Goal: Task Accomplishment & Management: Manage account settings

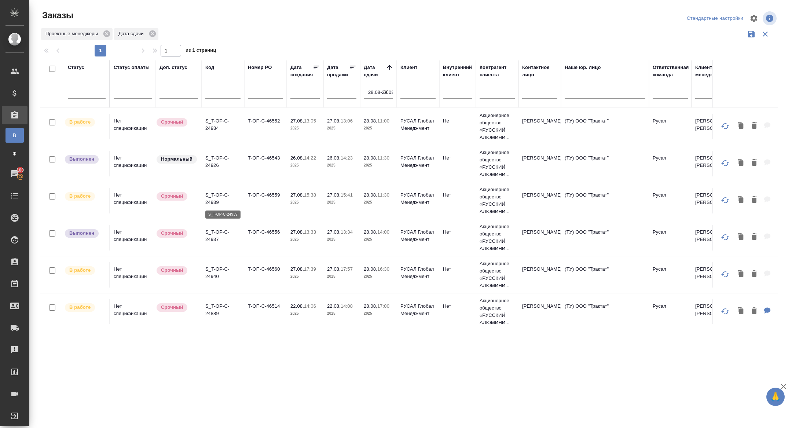
click at [213, 200] on p "S_T-OP-C-24939" at bounding box center [222, 198] width 35 height 15
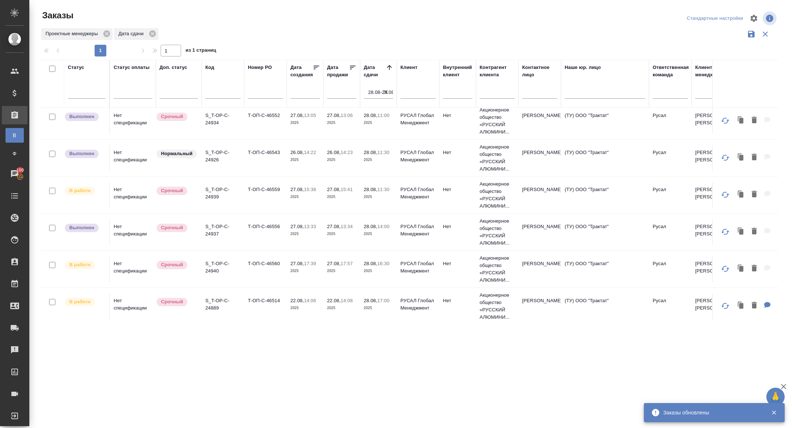
click at [218, 310] on p "S_T-OP-C-24889" at bounding box center [222, 304] width 35 height 15
click at [218, 264] on p "S_T-OP-C-24940" at bounding box center [222, 267] width 35 height 15
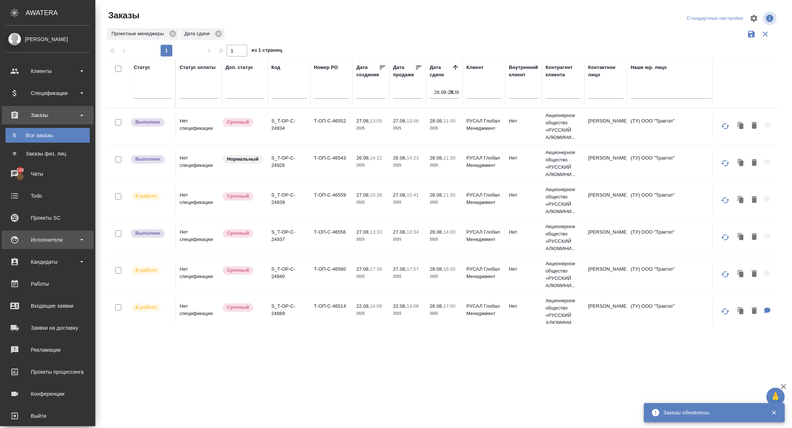
click at [50, 244] on div "Исполнители" at bounding box center [48, 239] width 84 height 11
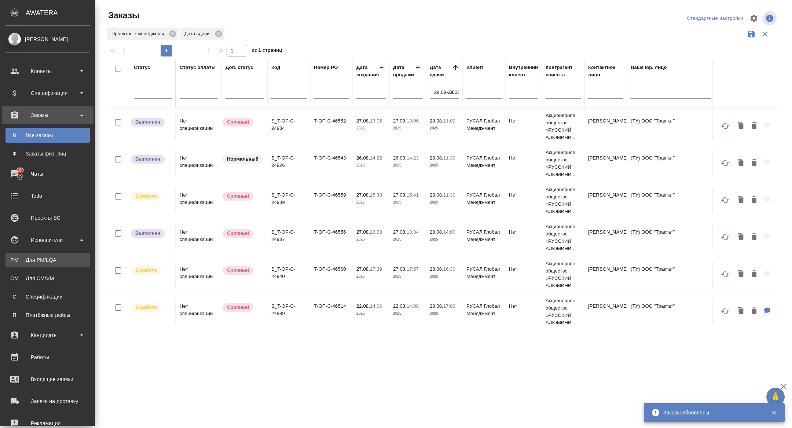
click at [49, 256] on div "Для PM/LQA" at bounding box center [47, 259] width 77 height 7
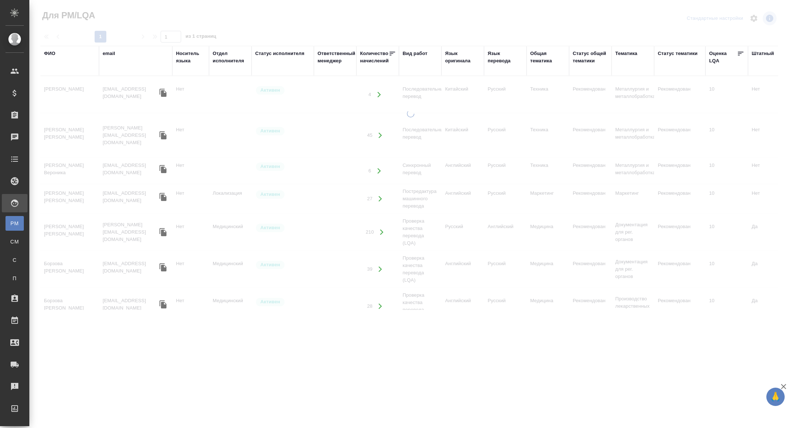
click at [499, 61] on div "Язык перевода" at bounding box center [505, 57] width 35 height 15
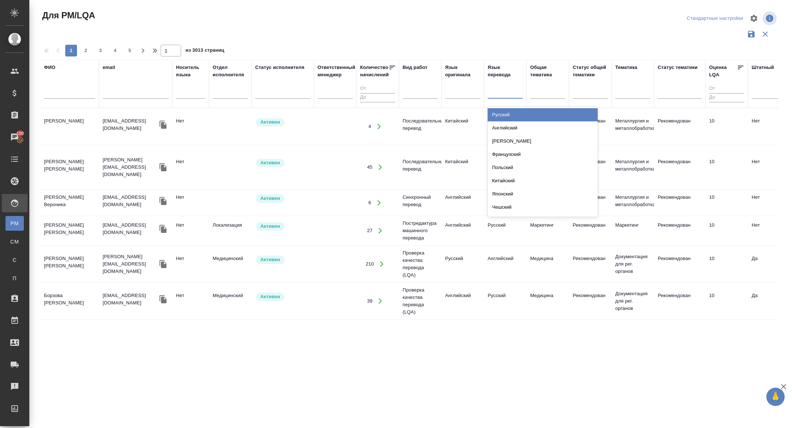
click at [498, 92] on div at bounding box center [505, 91] width 35 height 11
type input "нем"
click at [517, 112] on div "Немецкий" at bounding box center [543, 114] width 110 height 13
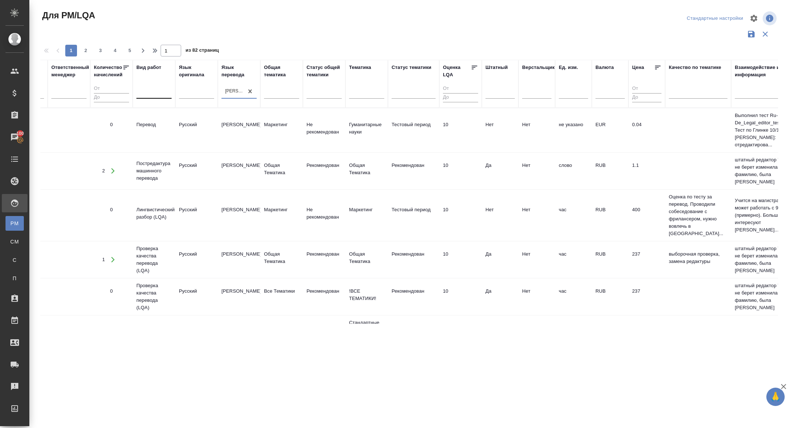
scroll to position [0, 335]
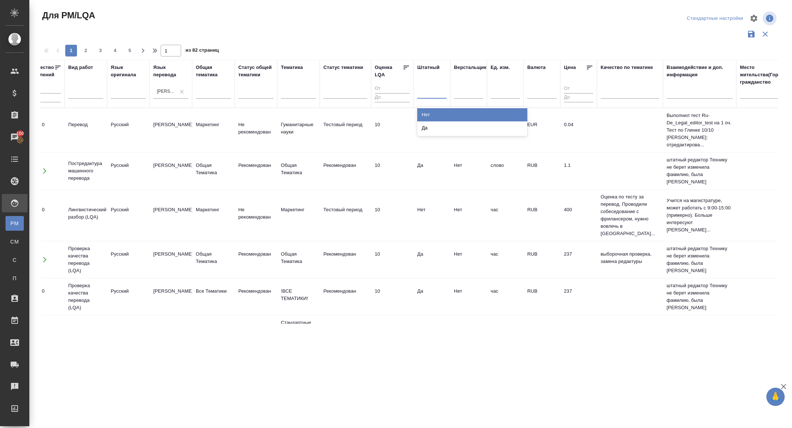
click at [425, 95] on div at bounding box center [431, 91] width 29 height 11
click at [435, 112] on div "Нет" at bounding box center [472, 114] width 110 height 13
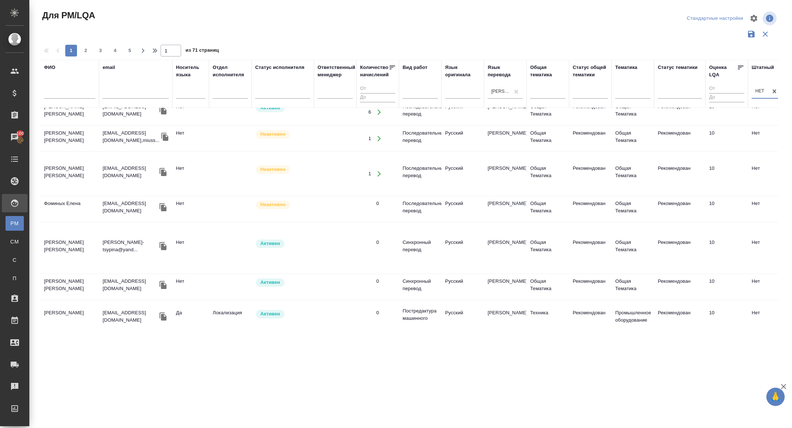
scroll to position [145, 0]
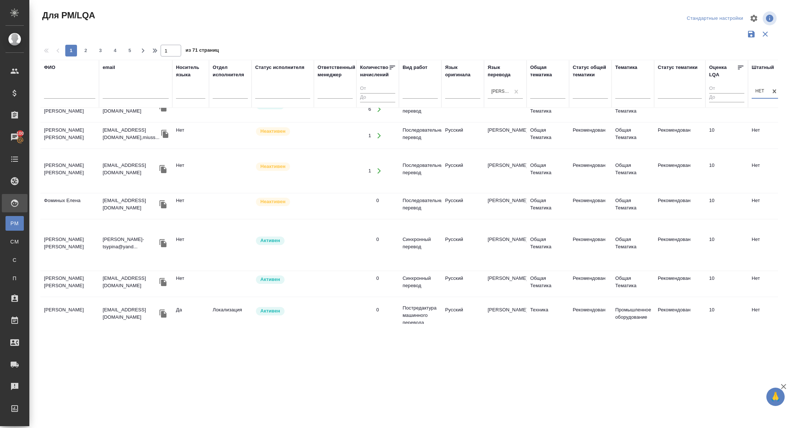
click at [163, 310] on icon "button" at bounding box center [163, 314] width 7 height 8
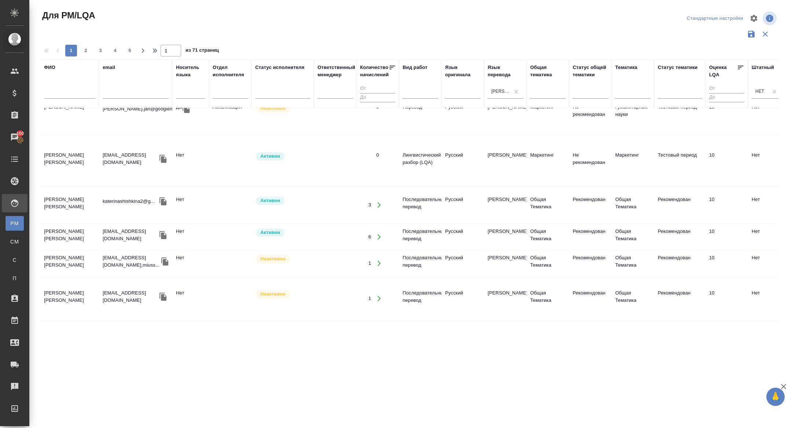
scroll to position [0, 0]
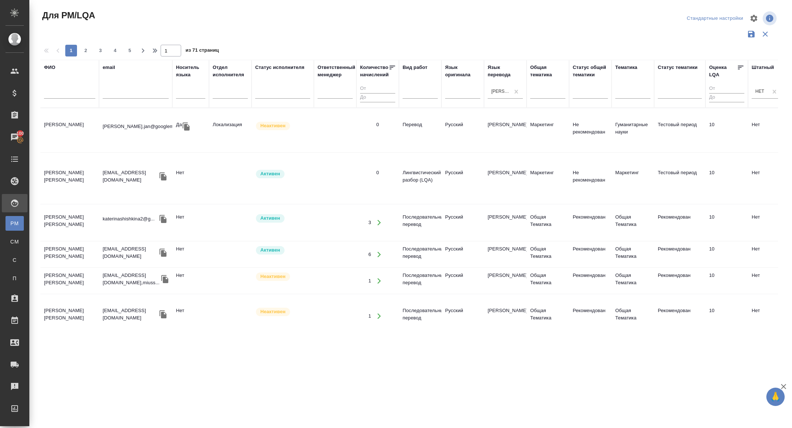
click at [162, 172] on icon "button" at bounding box center [163, 176] width 7 height 8
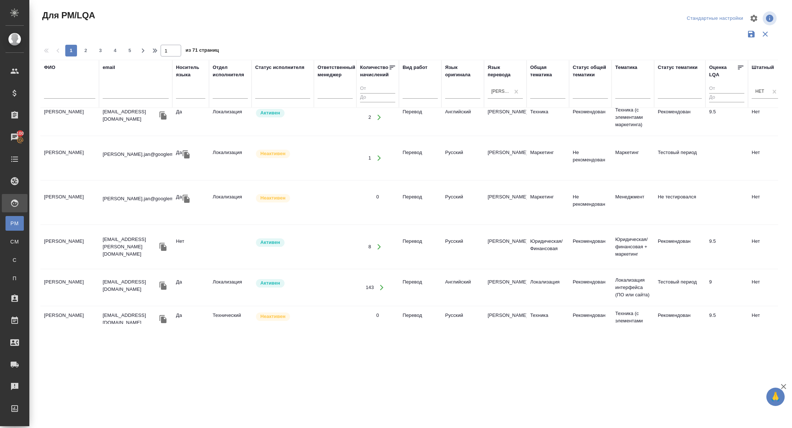
scroll to position [531, 0]
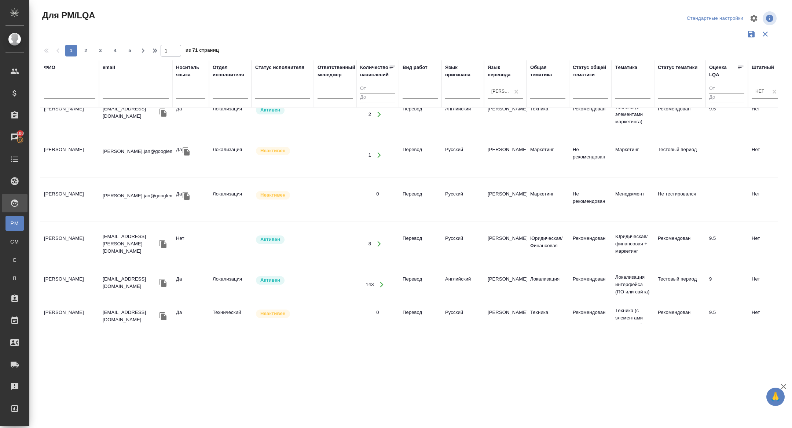
click at [164, 240] on icon "button" at bounding box center [163, 244] width 9 height 9
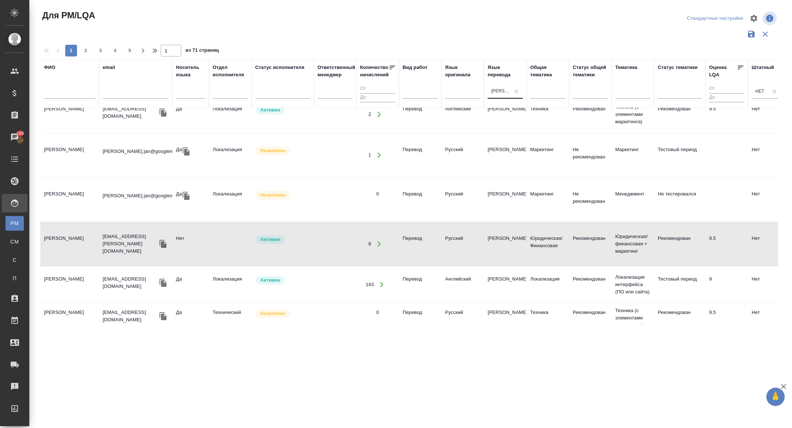
click at [493, 92] on div "Немецкий" at bounding box center [499, 91] width 22 height 11
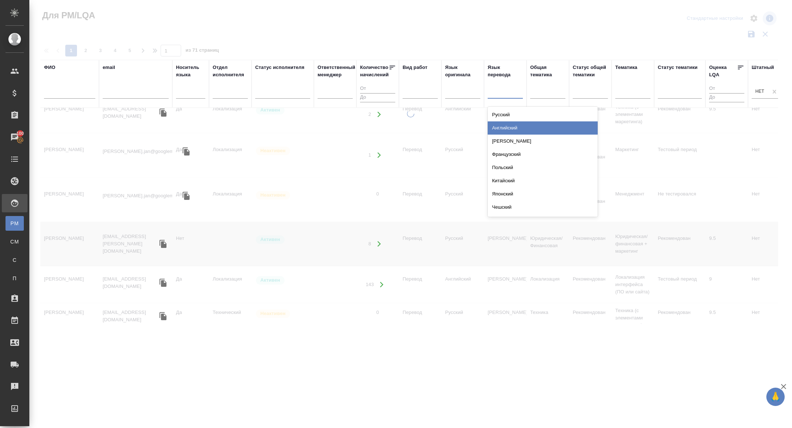
click at [508, 130] on div "Английский" at bounding box center [543, 127] width 110 height 13
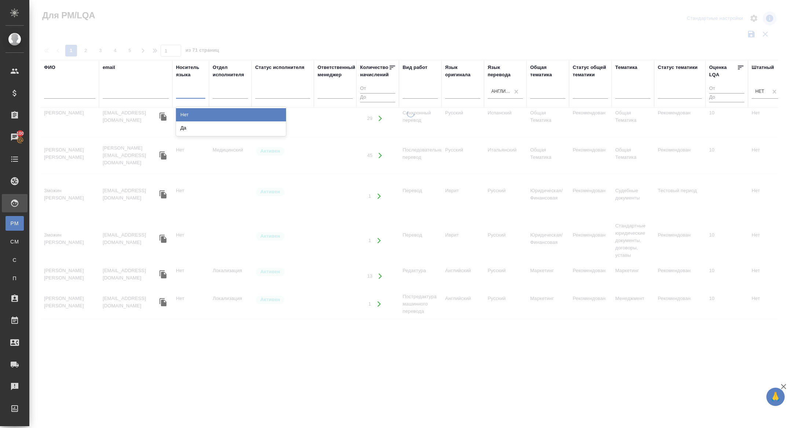
click at [188, 92] on div at bounding box center [190, 91] width 29 height 11
click at [193, 128] on div "Да" at bounding box center [231, 127] width 110 height 13
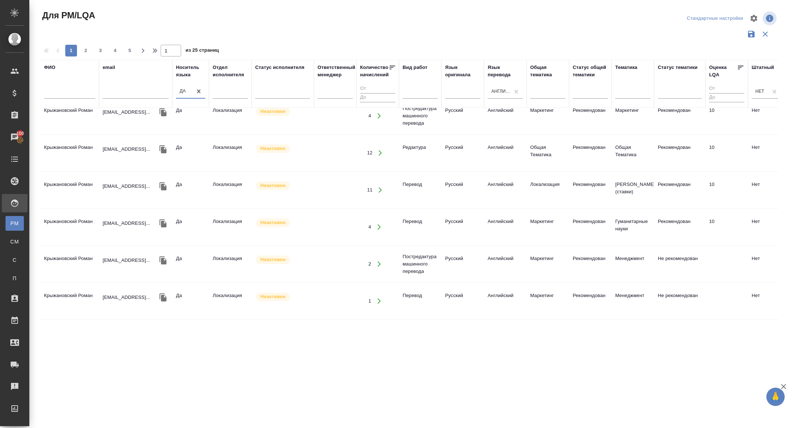
scroll to position [0, 0]
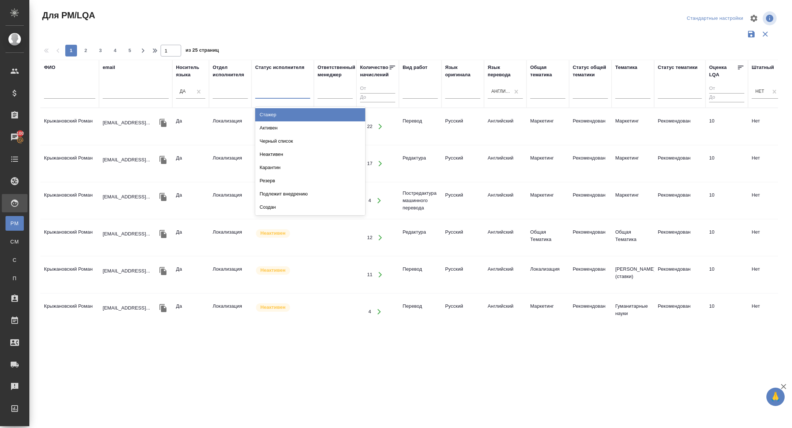
click at [273, 90] on div at bounding box center [282, 91] width 55 height 11
click at [274, 126] on div "Активен" at bounding box center [310, 127] width 110 height 13
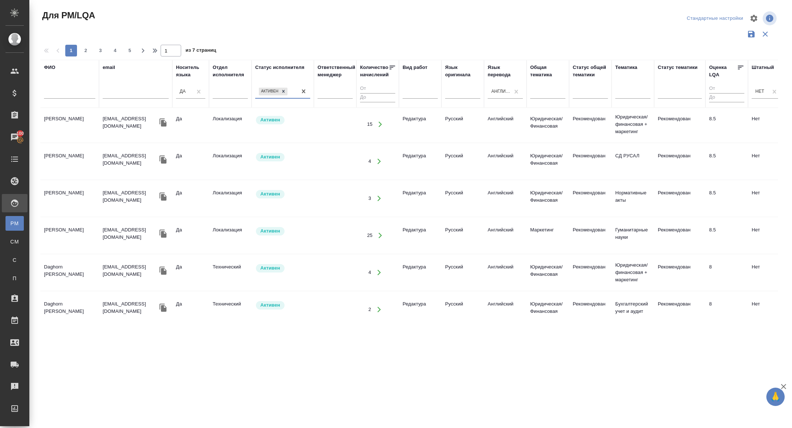
scroll to position [715, 0]
drag, startPoint x: 87, startPoint y: 45, endPoint x: 166, endPoint y: 192, distance: 166.7
click at [87, 45] on button "2" at bounding box center [86, 51] width 12 height 12
type input "2"
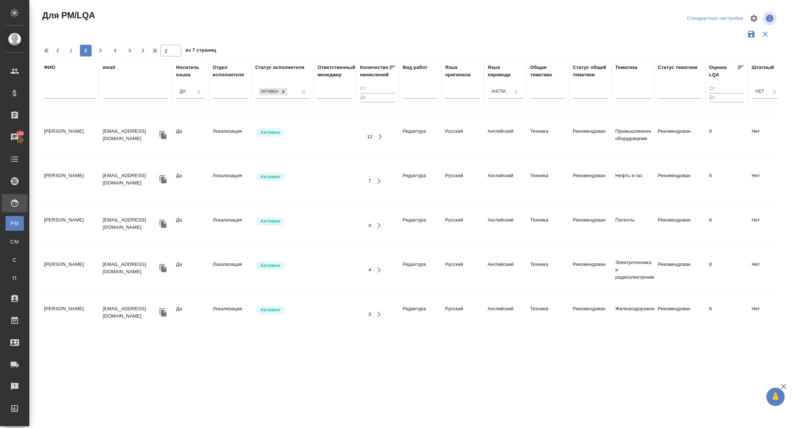
scroll to position [725, 0]
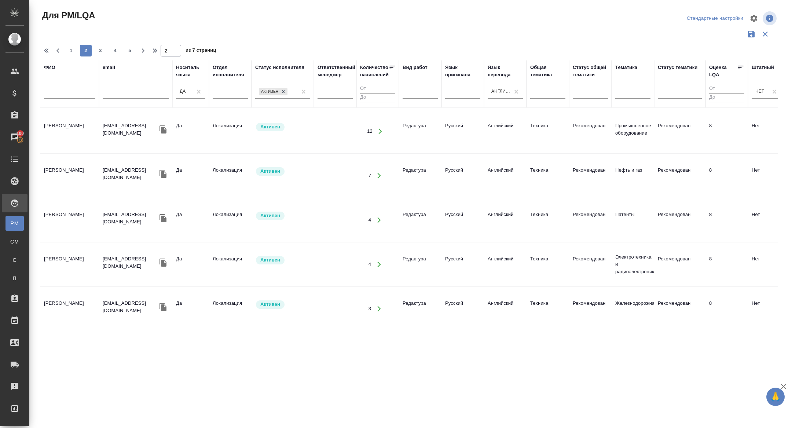
click at [161, 258] on icon "button" at bounding box center [163, 262] width 9 height 9
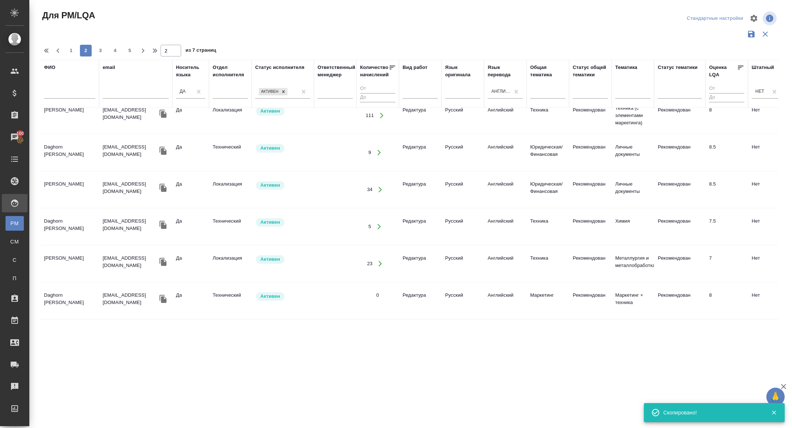
scroll to position [0, 0]
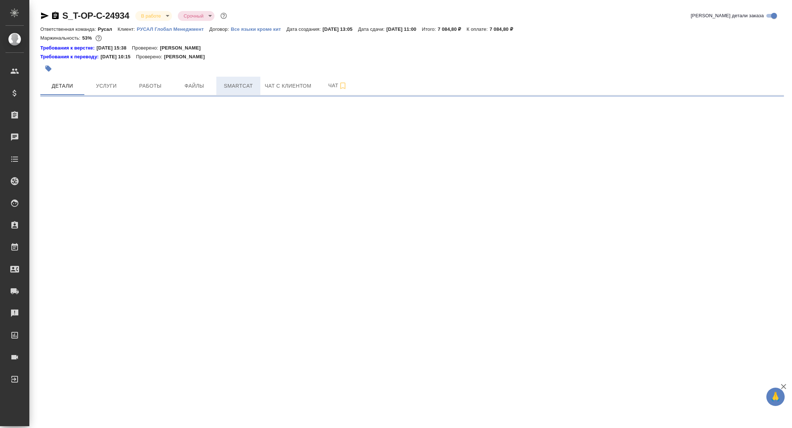
click at [232, 87] on span "Smartcat" at bounding box center [238, 85] width 35 height 9
select select "RU"
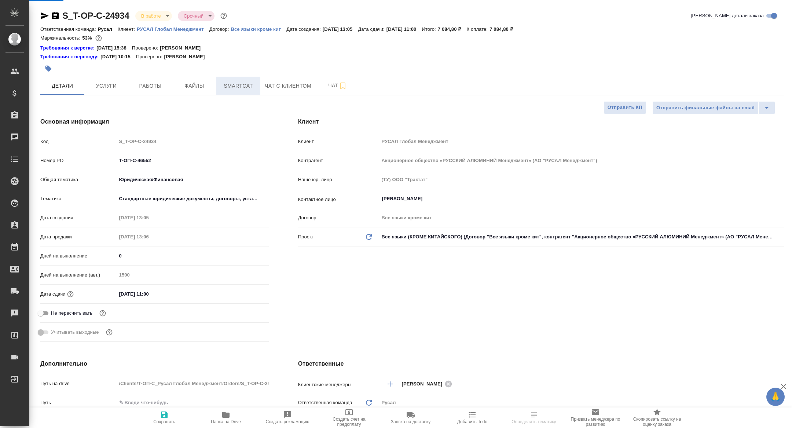
type textarea "x"
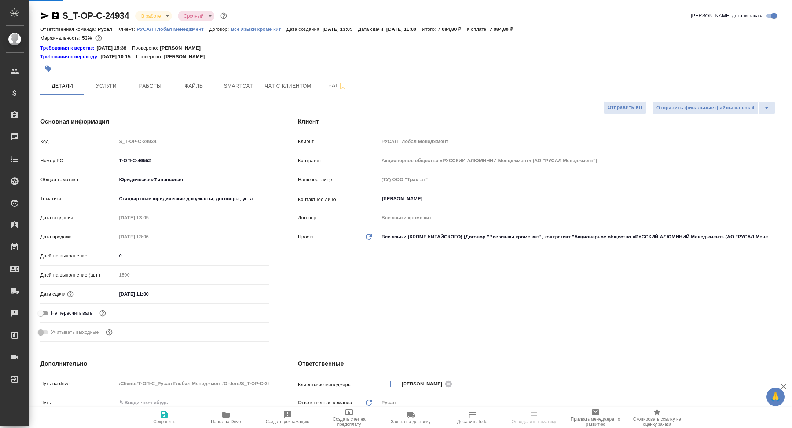
type textarea "x"
type input "Журавлева Александра"
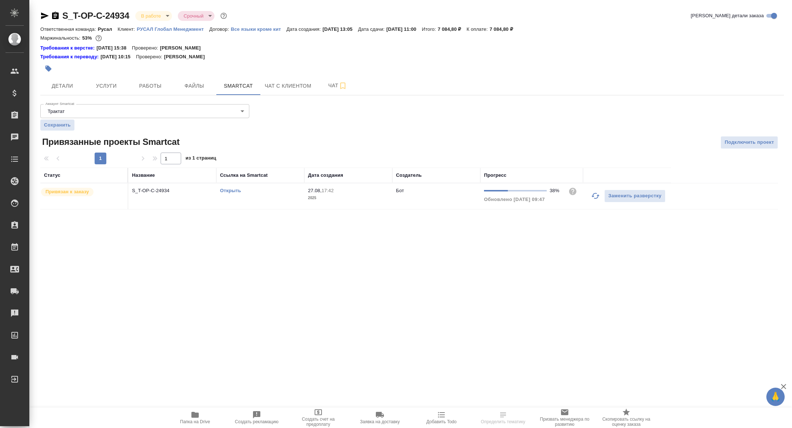
click at [593, 197] on icon "button" at bounding box center [595, 195] width 9 height 9
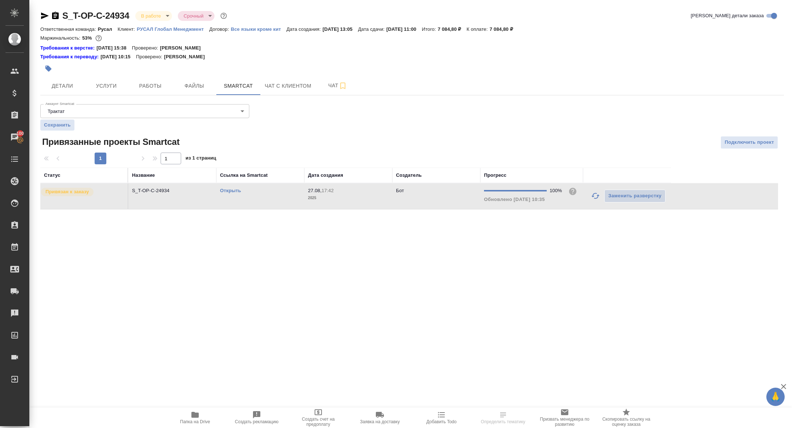
click at [225, 191] on link "Открыть" at bounding box center [230, 191] width 21 height 6
click at [152, 84] on span "Работы" at bounding box center [150, 85] width 35 height 9
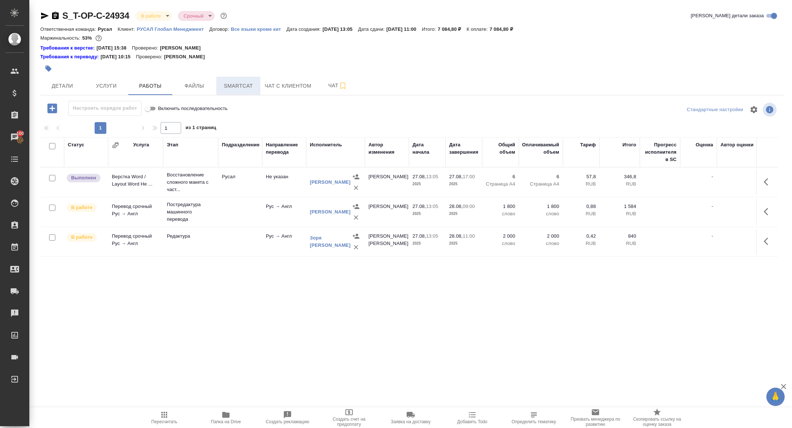
click at [230, 88] on span "Smartcat" at bounding box center [238, 85] width 35 height 9
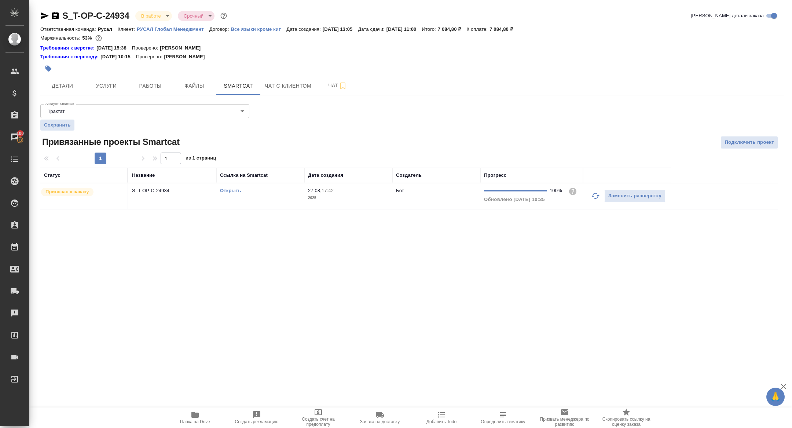
click at [155, 198] on td "S_T-OP-C-24934" at bounding box center [172, 196] width 88 height 26
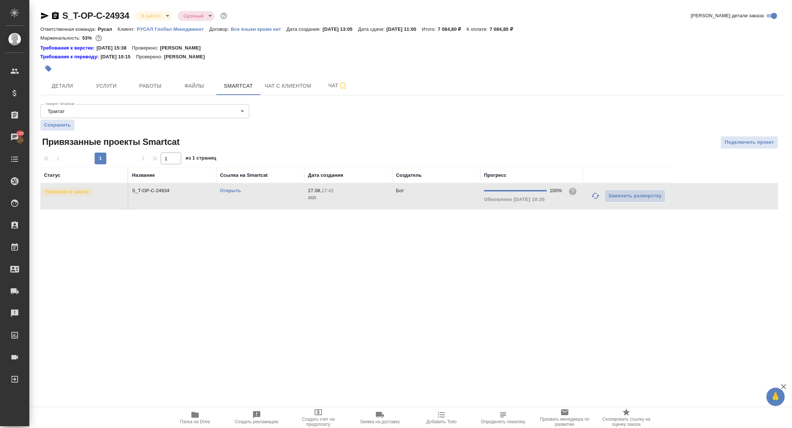
click at [155, 198] on td "S_T-OP-C-24934" at bounding box center [172, 196] width 88 height 26
click at [70, 72] on div at bounding box center [288, 69] width 496 height 16
click at [67, 79] on button "Детали" at bounding box center [62, 86] width 44 height 18
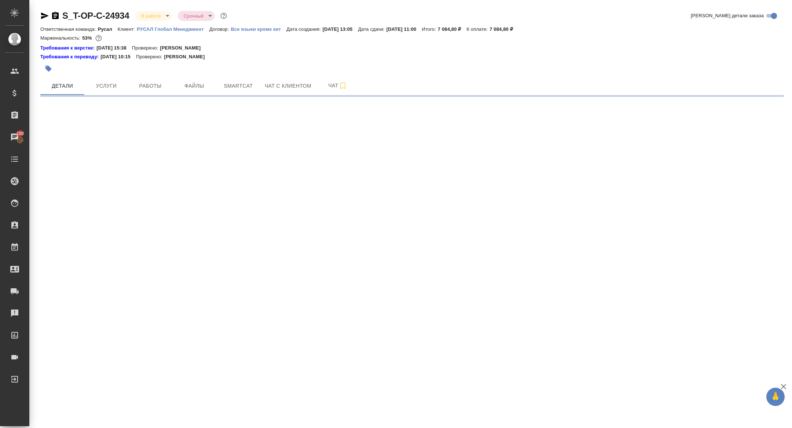
select select "RU"
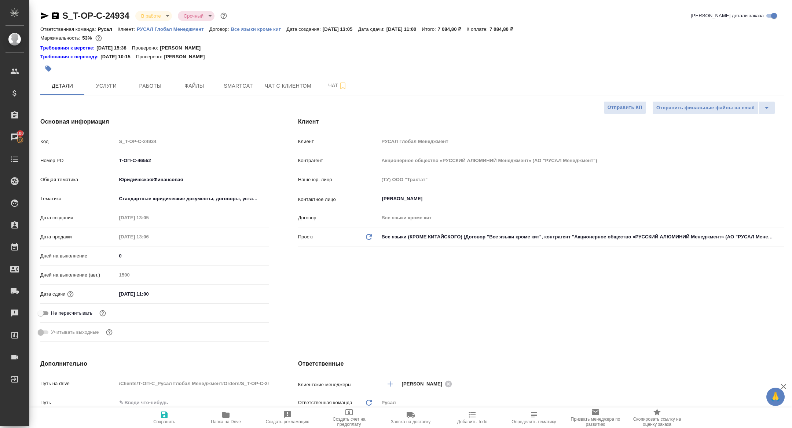
type textarea "x"
drag, startPoint x: 168, startPoint y: 158, endPoint x: 101, endPoint y: 158, distance: 67.9
click at [101, 158] on div "Номер PO Т-ОП-С-46552" at bounding box center [154, 160] width 229 height 13
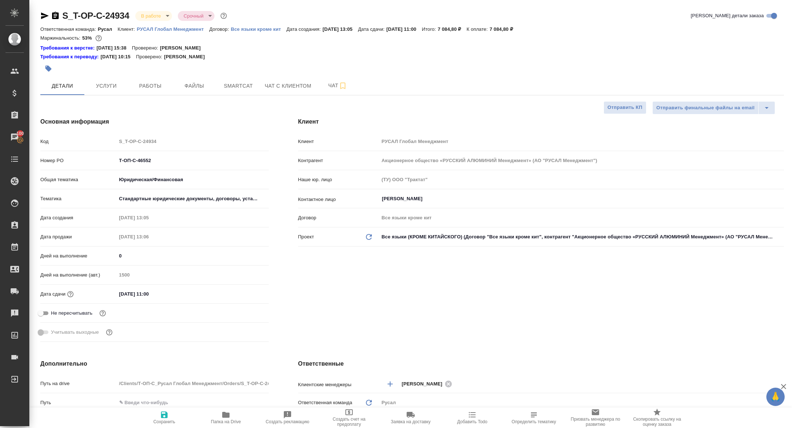
type textarea "x"
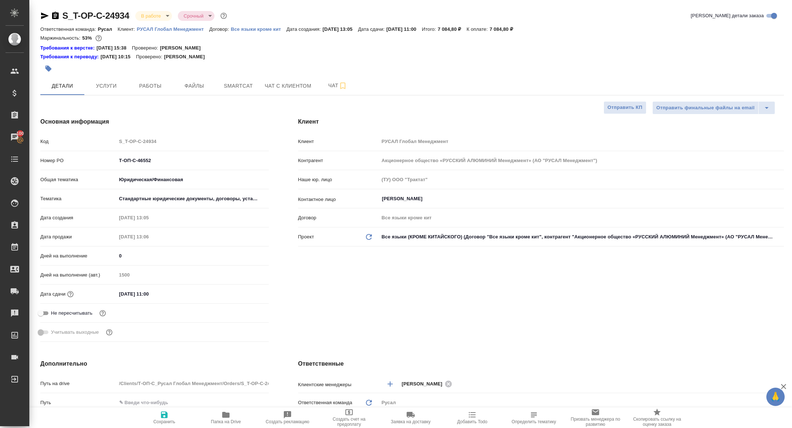
type textarea "x"
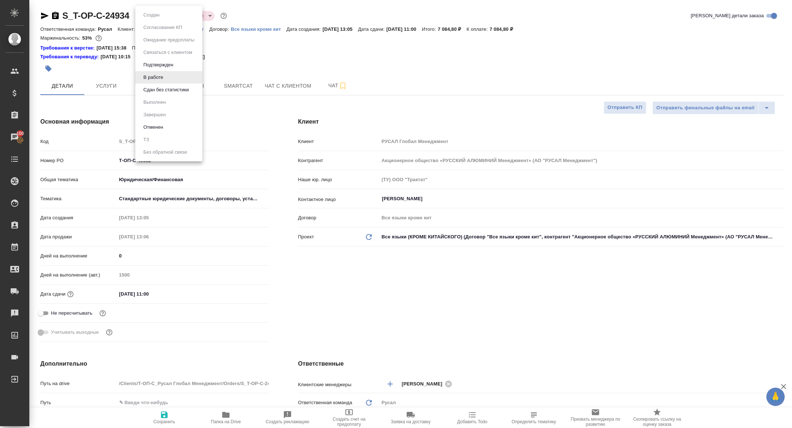
click at [148, 15] on body "🙏 .cls-1 fill:#fff; AWATERA Zhuravleva Alexandra Клиенты Спецификации Заказы 10…" at bounding box center [396, 214] width 792 height 428
click at [179, 85] on li "Сдан без статистики" at bounding box center [168, 90] width 67 height 12
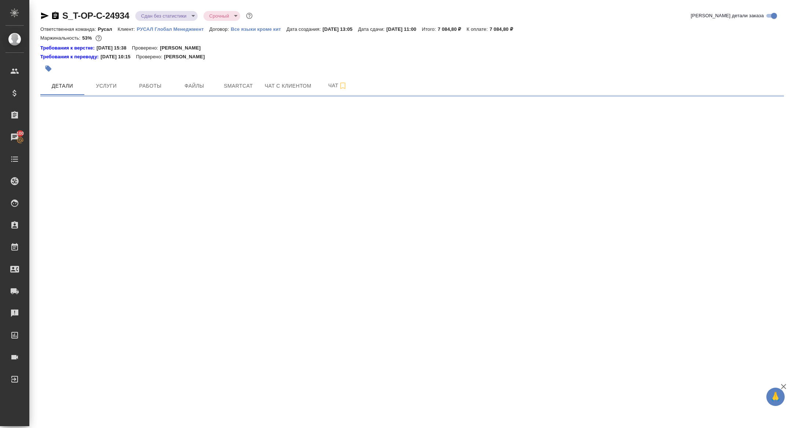
select select "RU"
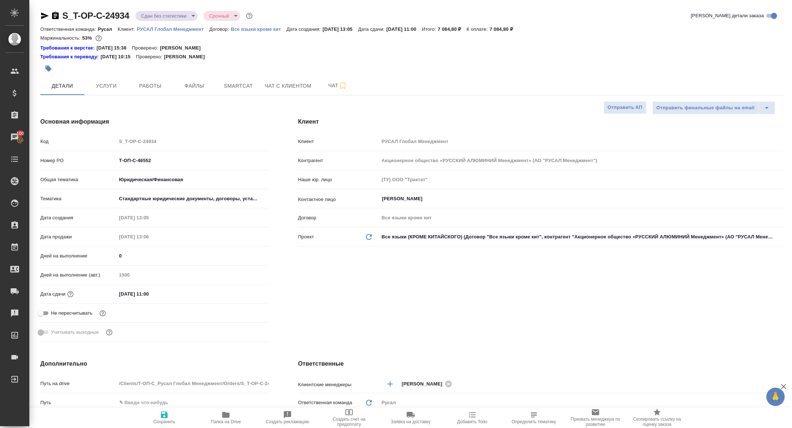
type textarea "x"
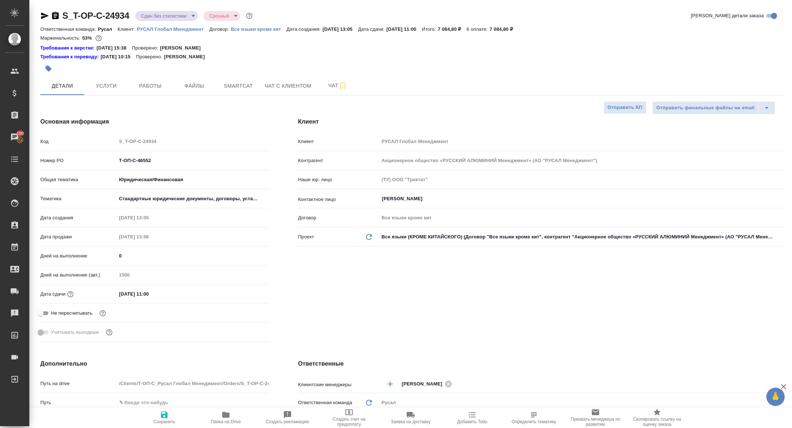
type textarea "x"
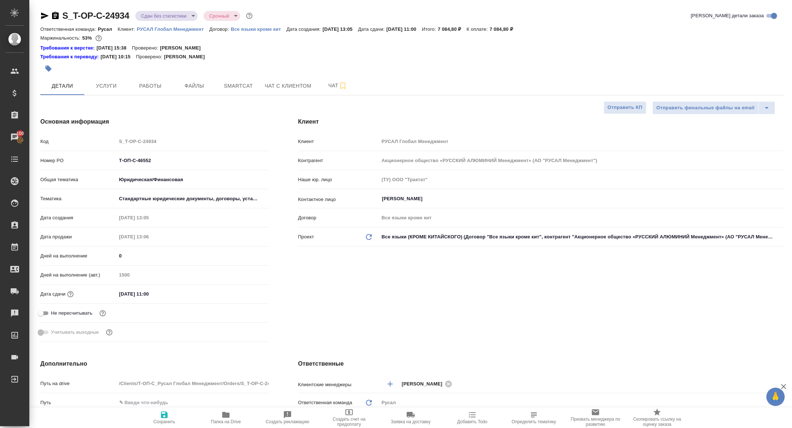
type textarea "x"
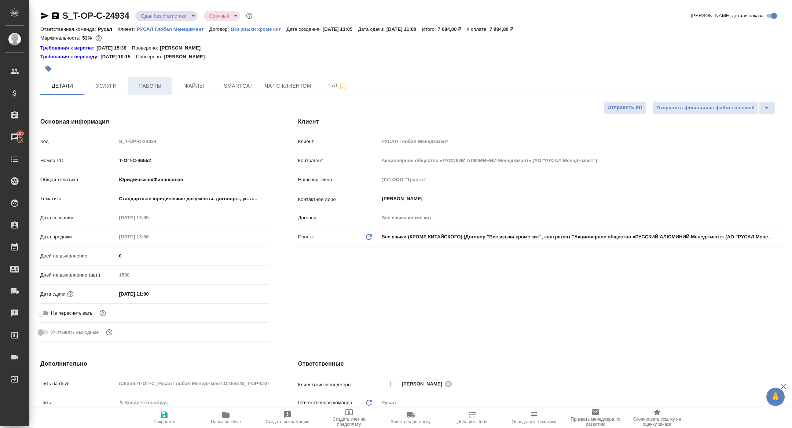
click at [153, 84] on span "Работы" at bounding box center [150, 85] width 35 height 9
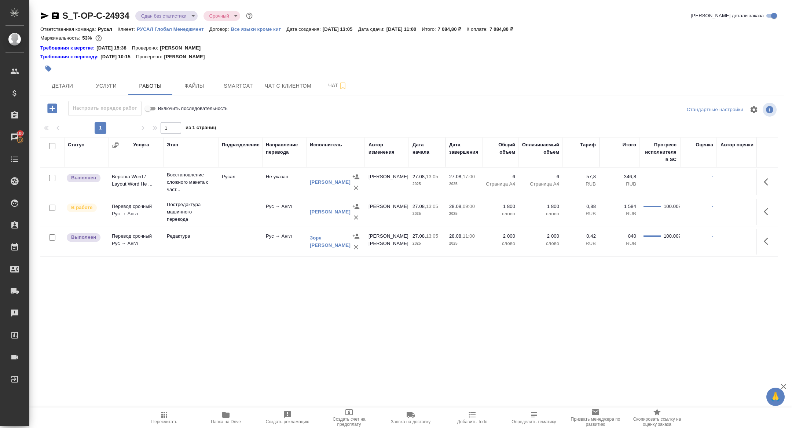
click at [765, 238] on icon "button" at bounding box center [768, 241] width 9 height 9
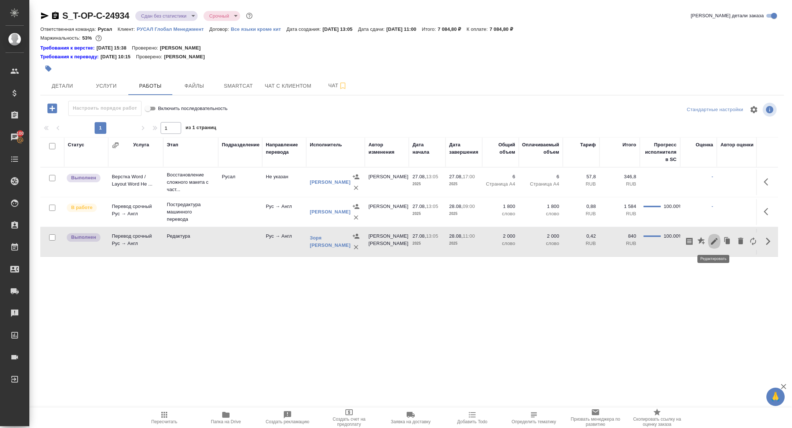
click at [715, 240] on icon "button" at bounding box center [714, 241] width 7 height 7
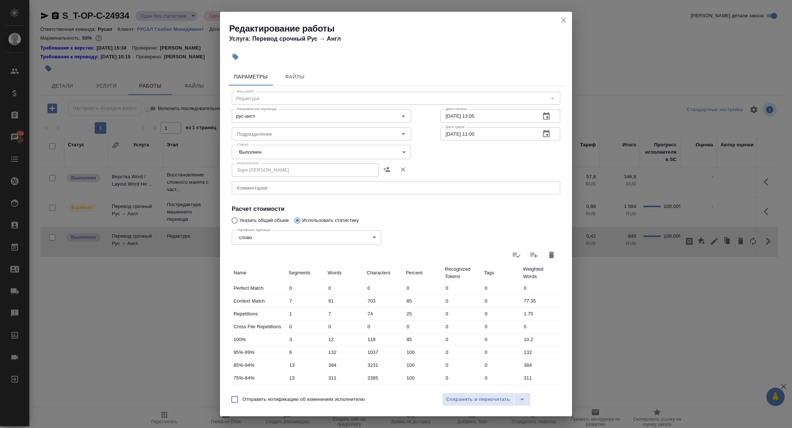
click at [251, 143] on div "Статус Выполнен completed Статус" at bounding box center [321, 151] width 209 height 48
click at [251, 150] on body "🙏 .cls-1 fill:#fff; AWATERA Zhuravleva Alexandra Клиенты Спецификации Заказы 10…" at bounding box center [396, 214] width 792 height 428
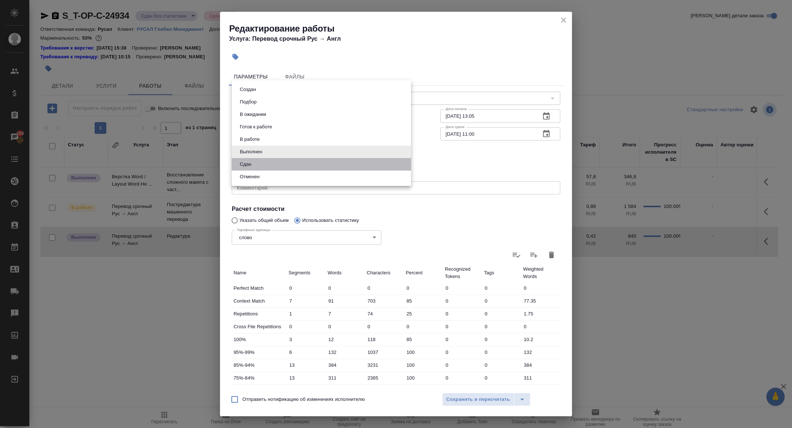
click at [240, 160] on li "Сдан" at bounding box center [321, 164] width 179 height 12
type input "closed"
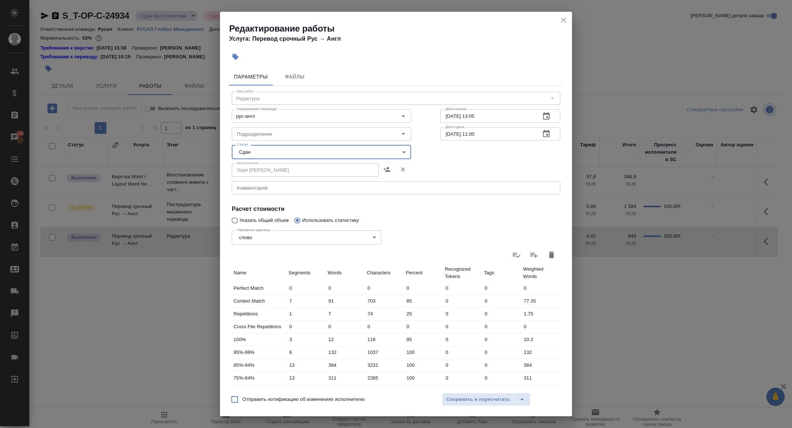
click at [478, 406] on div "Отправить нотификацию об изменениях исполнителю Сохранить и пересчитать" at bounding box center [396, 402] width 352 height 28
click at [470, 394] on button "Сохранить и пересчитать" at bounding box center [478, 399] width 72 height 13
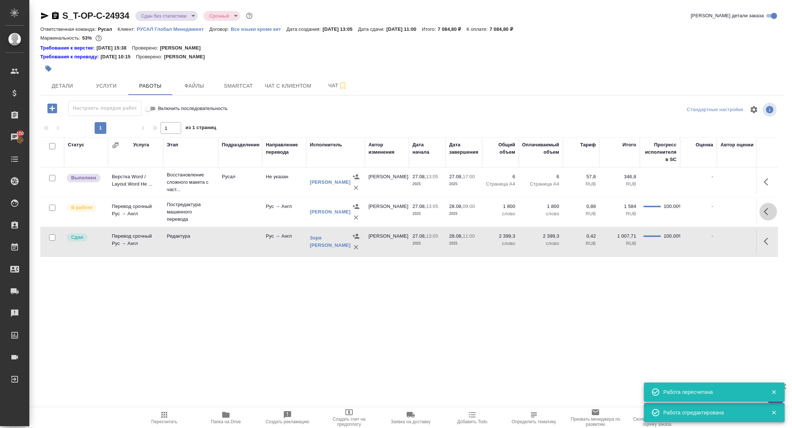
click at [765, 212] on icon "button" at bounding box center [766, 211] width 4 height 7
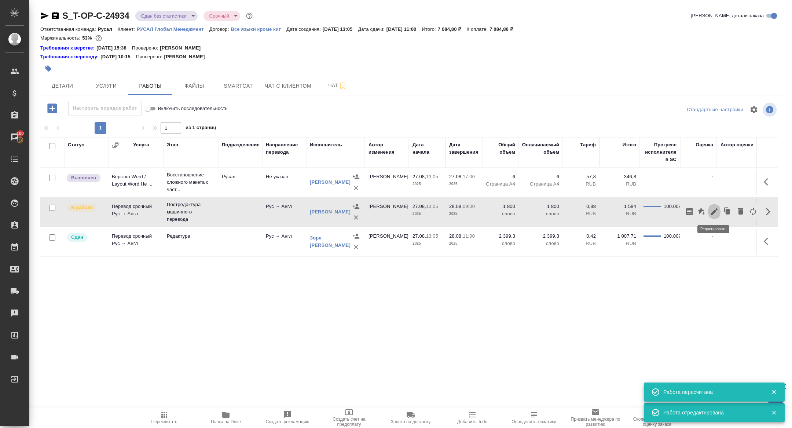
click at [713, 208] on icon "button" at bounding box center [714, 211] width 9 height 9
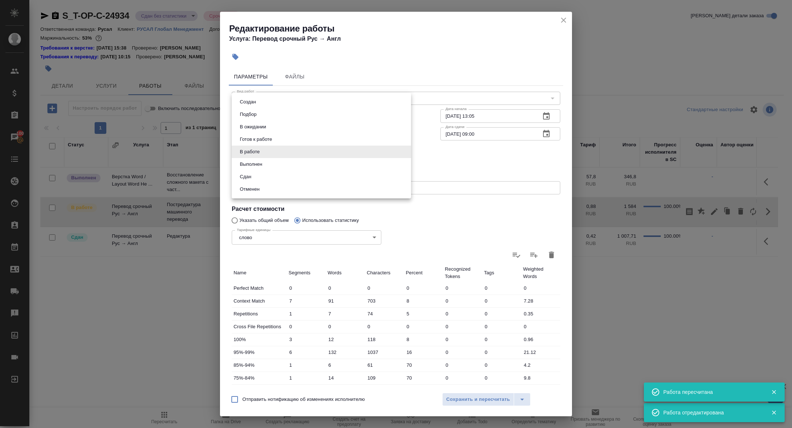
click at [260, 156] on body "🙏 .cls-1 fill:#fff; AWATERA Zhuravleva Alexandra Клиенты Спецификации Заказы 10…" at bounding box center [396, 214] width 792 height 428
drag, startPoint x: 251, startPoint y: 174, endPoint x: 331, endPoint y: 255, distance: 113.9
click at [251, 174] on button "Сдан" at bounding box center [246, 177] width 16 height 8
type input "closed"
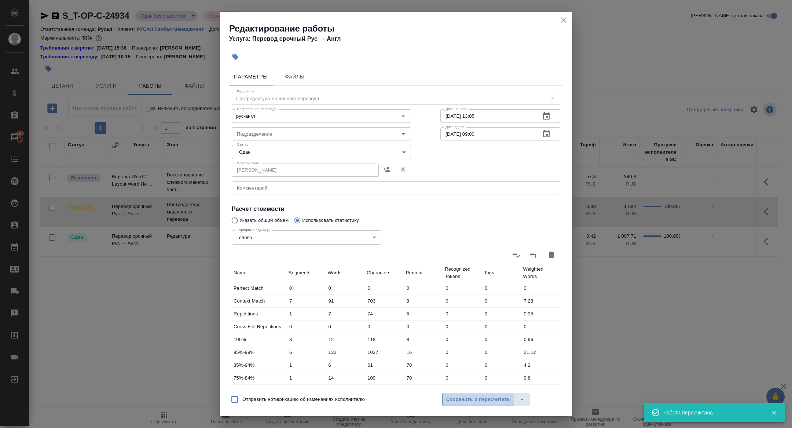
click at [471, 401] on span "Сохранить и пересчитать" at bounding box center [478, 399] width 64 height 8
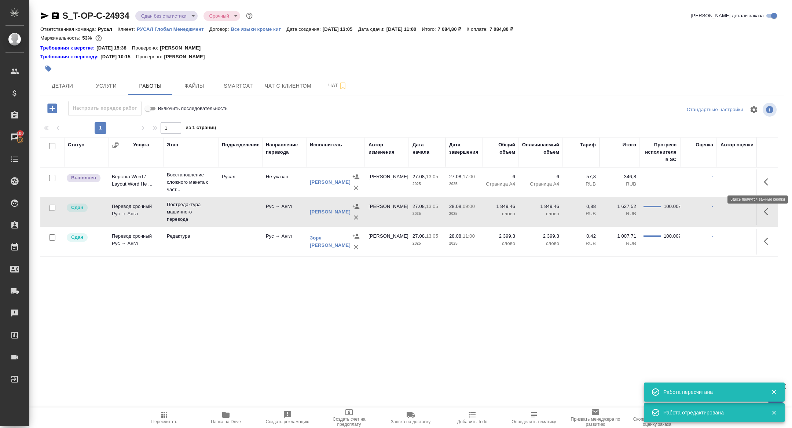
click at [773, 182] on button "button" at bounding box center [769, 182] width 18 height 18
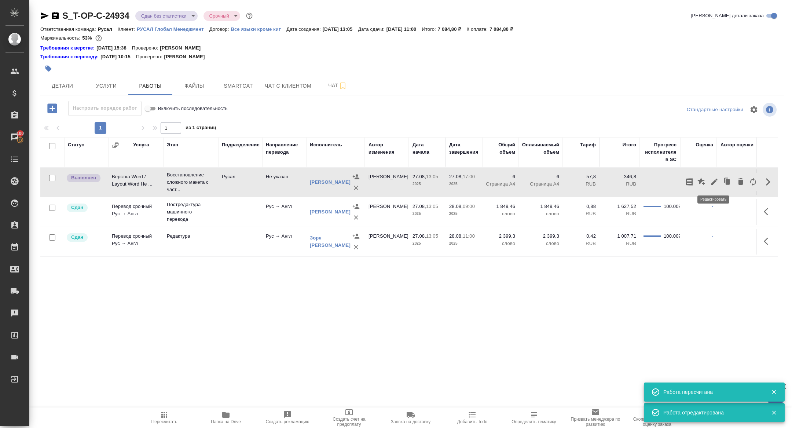
click at [717, 186] on button "button" at bounding box center [714, 182] width 12 height 18
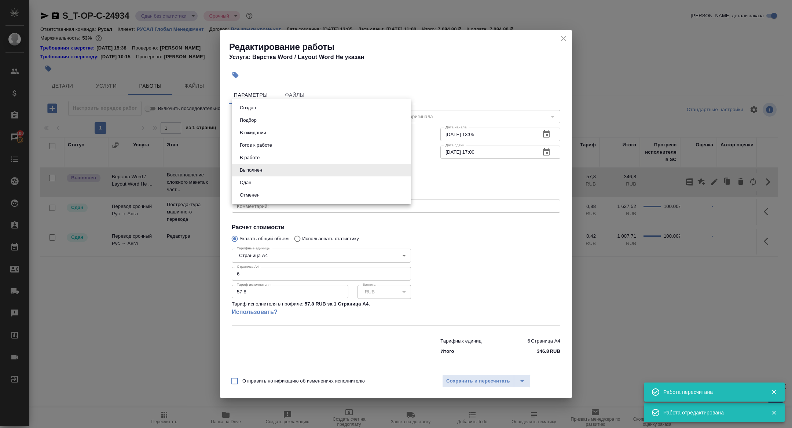
click at [287, 176] on body "🙏 .cls-1 fill:#fff; AWATERA Zhuravleva Alexandra Клиенты Спецификации Заказы 10…" at bounding box center [396, 214] width 792 height 428
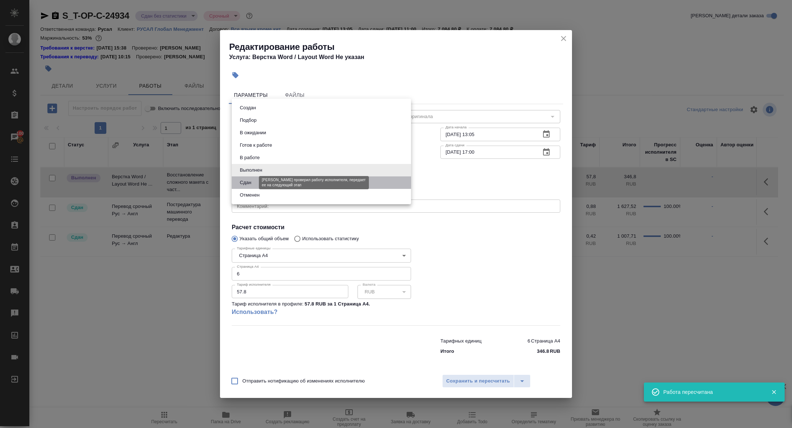
click at [245, 183] on button "Сдан" at bounding box center [246, 183] width 16 height 8
type input "closed"
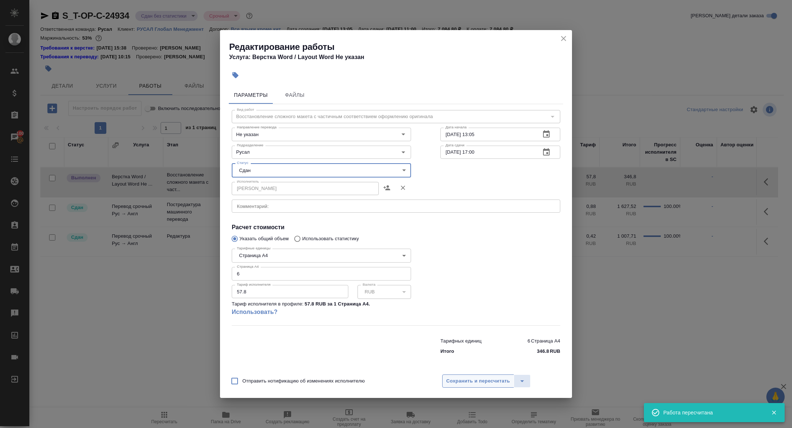
click at [453, 375] on button "Сохранить и пересчитать" at bounding box center [478, 380] width 72 height 13
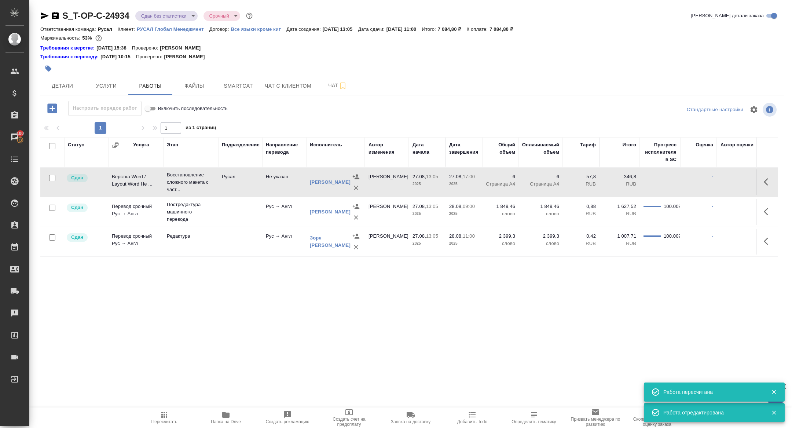
click at [156, 12] on body "🙏 .cls-1 fill:#fff; AWATERA Zhuravleva Alexandra Клиенты Спецификации Заказы 10…" at bounding box center [396, 214] width 792 height 428
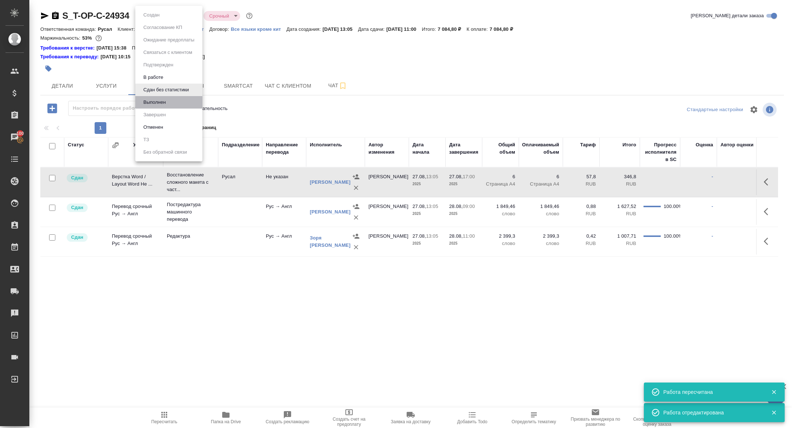
click at [159, 108] on li "Выполнен" at bounding box center [168, 102] width 67 height 12
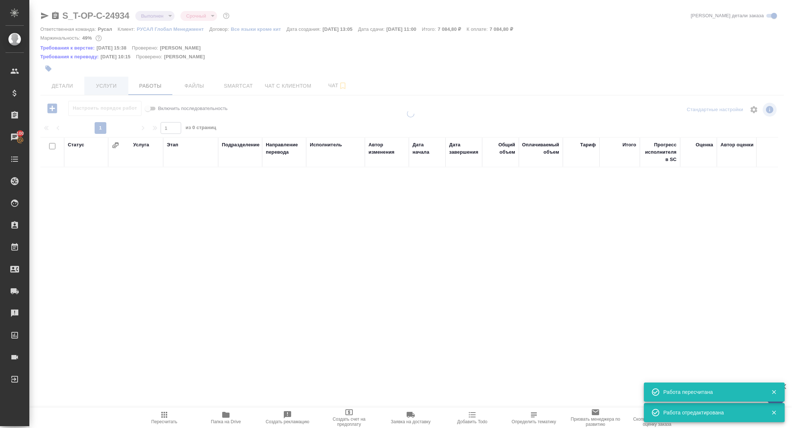
click at [108, 79] on button "Услуги" at bounding box center [106, 86] width 44 height 18
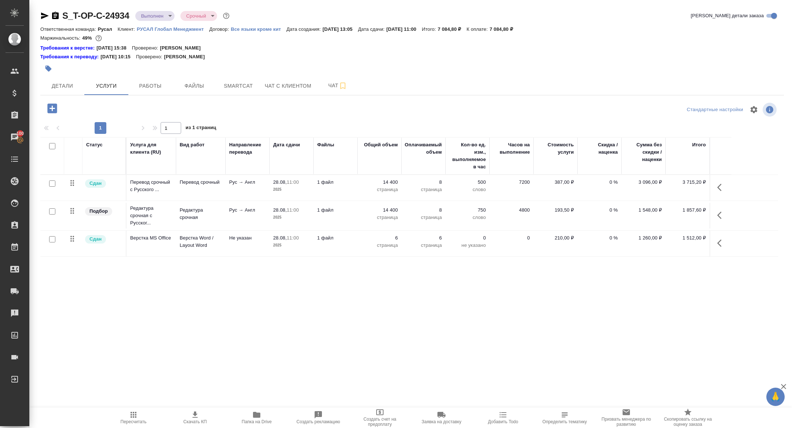
click at [721, 189] on icon "button" at bounding box center [721, 187] width 9 height 9
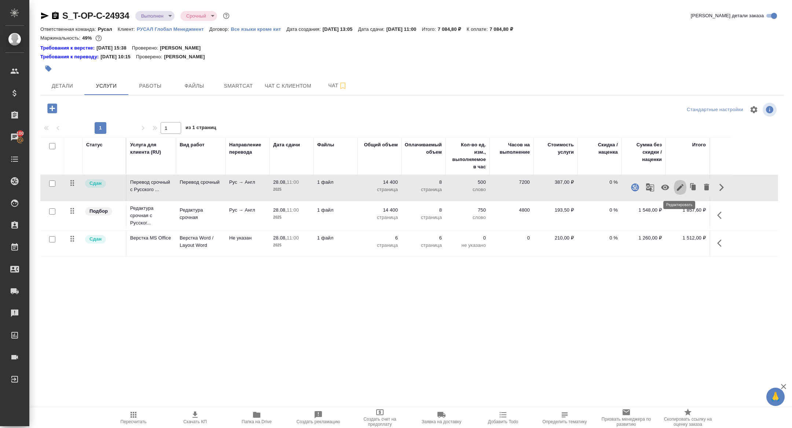
click at [677, 189] on icon "button" at bounding box center [680, 187] width 7 height 7
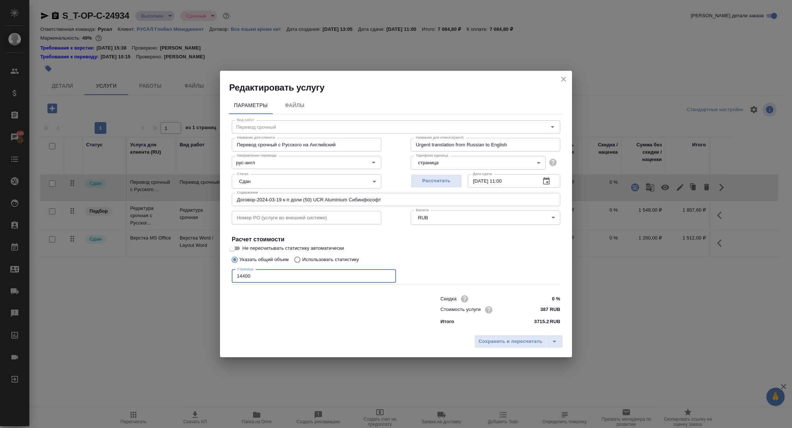
drag, startPoint x: 242, startPoint y: 278, endPoint x: 226, endPoint y: 278, distance: 16.1
click at [228, 278] on div "Параметры Файлы Вид работ Перевод срочный Вид работ Название для клиента Перево…" at bounding box center [396, 213] width 352 height 238
type input "27400"
click at [507, 350] on div "Сохранить и пересчитать" at bounding box center [396, 344] width 352 height 26
click at [505, 344] on span "Сохранить и пересчитать" at bounding box center [511, 341] width 64 height 8
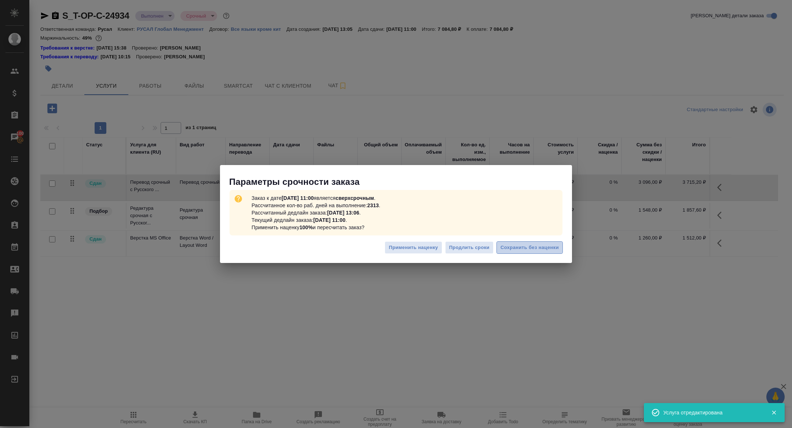
click at [519, 245] on span "Сохранить без наценки" at bounding box center [530, 248] width 58 height 8
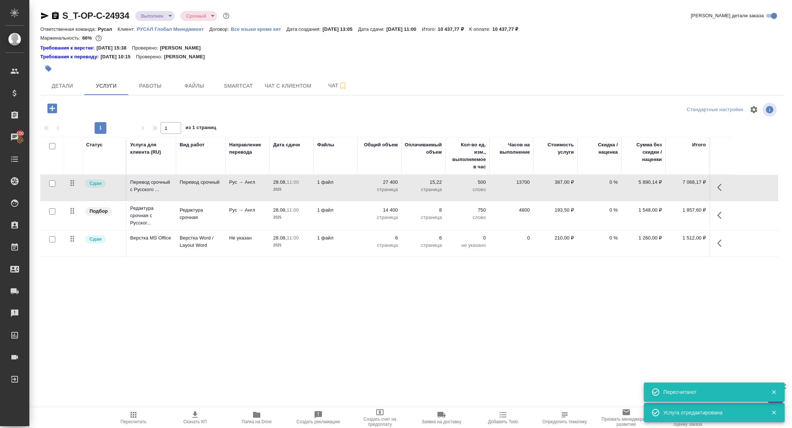
click at [721, 213] on icon "button" at bounding box center [721, 215] width 9 height 9
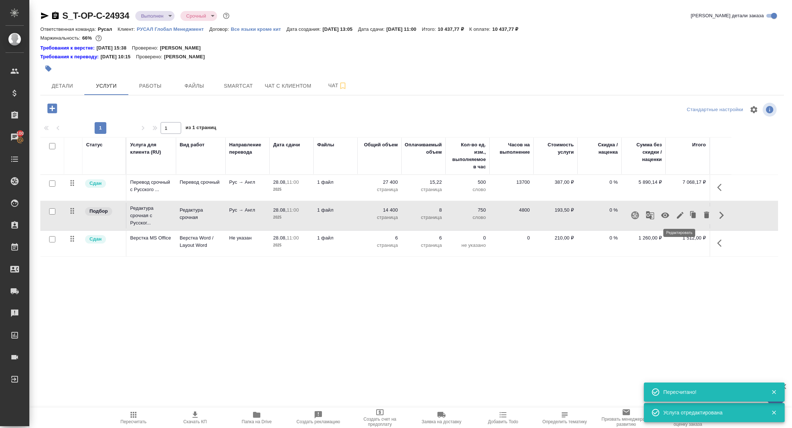
click at [685, 213] on button "button" at bounding box center [680, 216] width 12 height 18
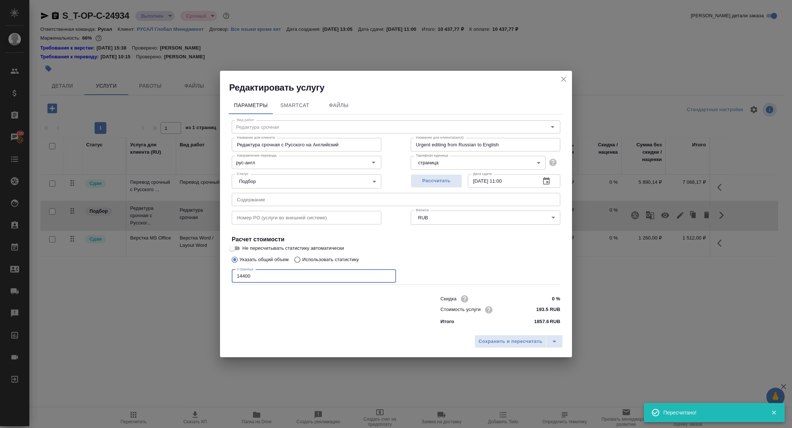
drag, startPoint x: 242, startPoint y: 275, endPoint x: 219, endPoint y: 275, distance: 23.1
click at [219, 275] on div "Редактировать услугу Параметры SmartCat Файлы Вид работ Редактура срочная Вид р…" at bounding box center [396, 214] width 792 height 428
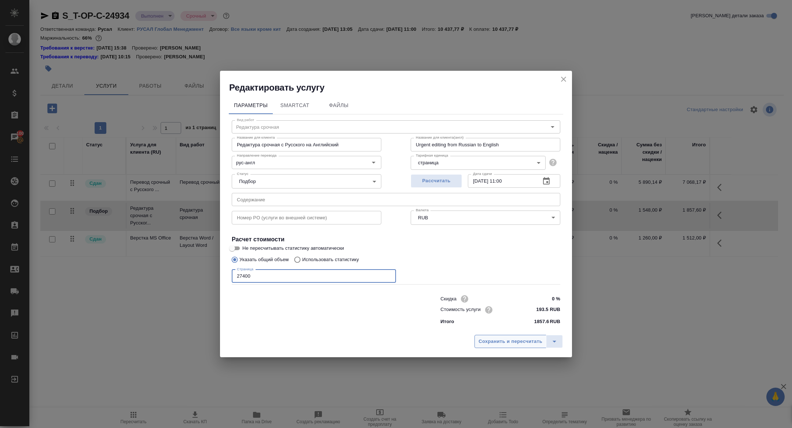
type input "27400"
click at [496, 336] on button "Сохранить и пересчитать" at bounding box center [511, 341] width 72 height 13
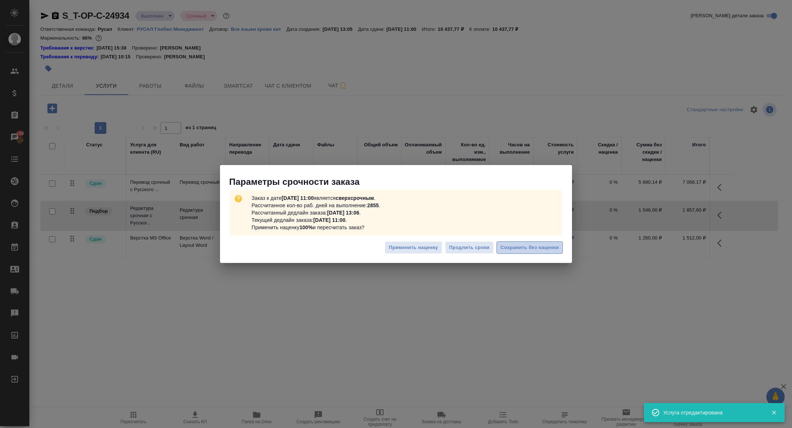
click at [512, 249] on span "Сохранить без наценки" at bounding box center [530, 248] width 58 height 8
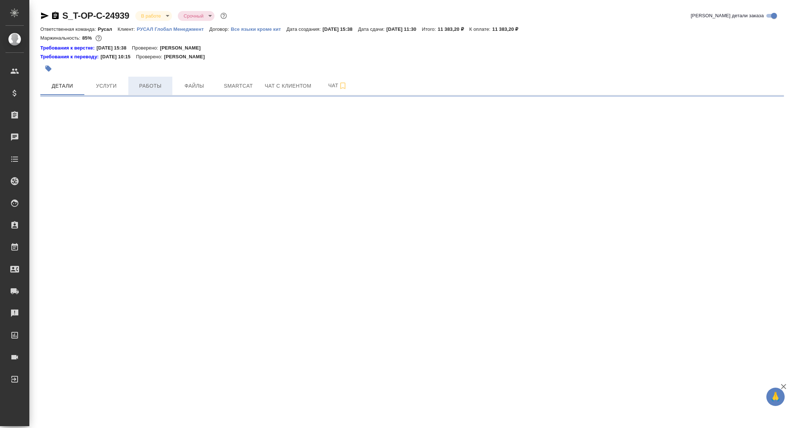
select select "RU"
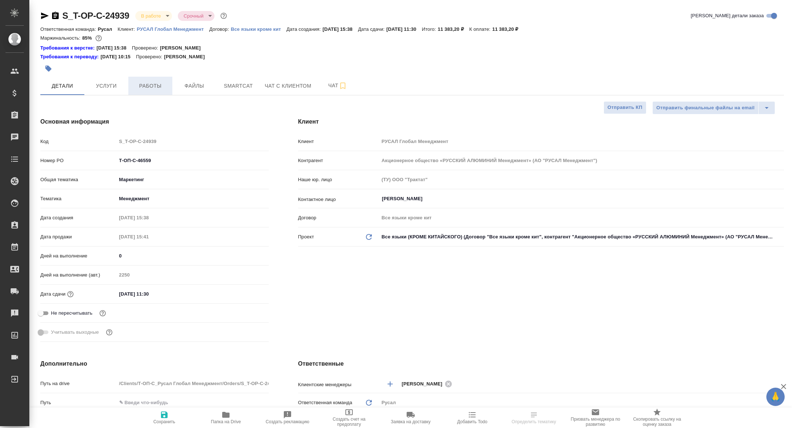
click at [154, 85] on span "Работы" at bounding box center [150, 85] width 35 height 9
type textarea "x"
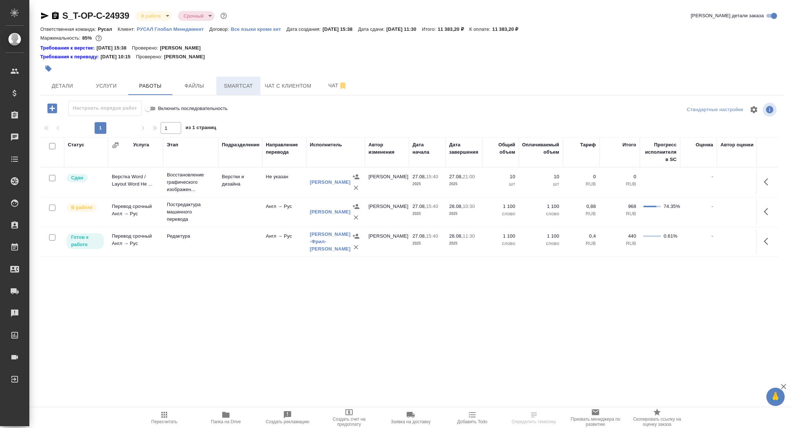
click at [241, 88] on span "Smartcat" at bounding box center [238, 85] width 35 height 9
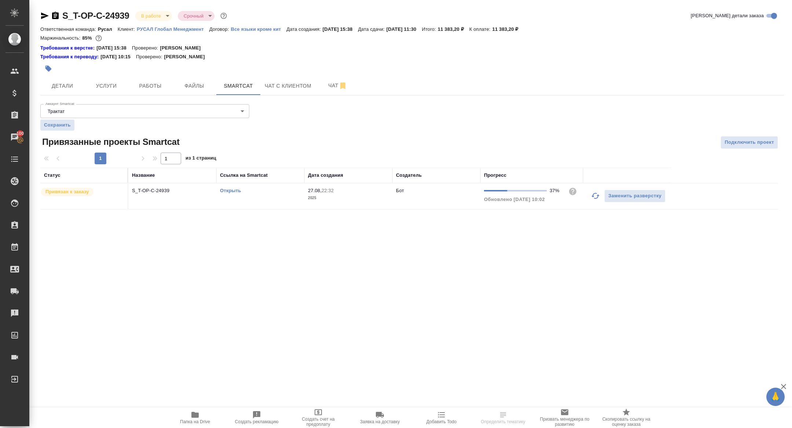
click at [595, 192] on icon "button" at bounding box center [595, 195] width 9 height 9
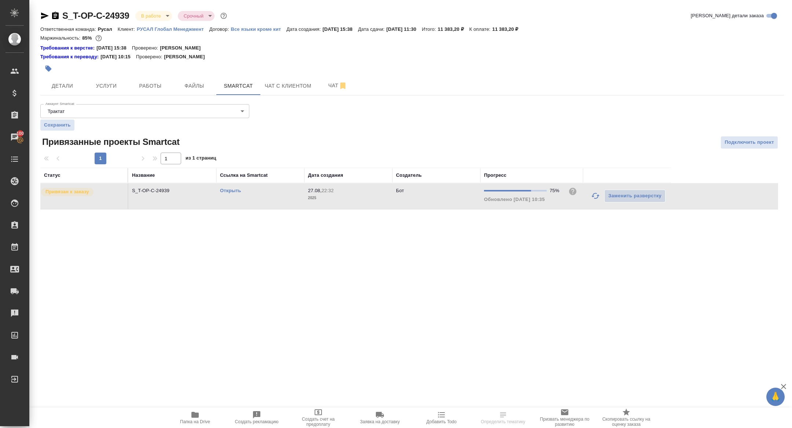
click at [233, 190] on link "Открыть" at bounding box center [230, 191] width 21 height 6
click at [598, 199] on icon "button" at bounding box center [595, 195] width 9 height 9
click at [223, 189] on link "Открыть" at bounding box center [230, 191] width 21 height 6
click at [231, 192] on link "Открыть" at bounding box center [230, 191] width 21 height 6
click at [169, 81] on button "Работы" at bounding box center [150, 86] width 44 height 18
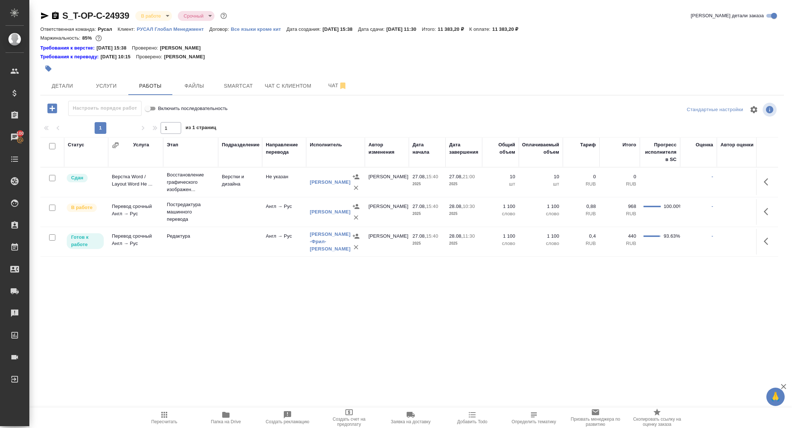
click at [52, 107] on icon "button" at bounding box center [52, 108] width 13 height 13
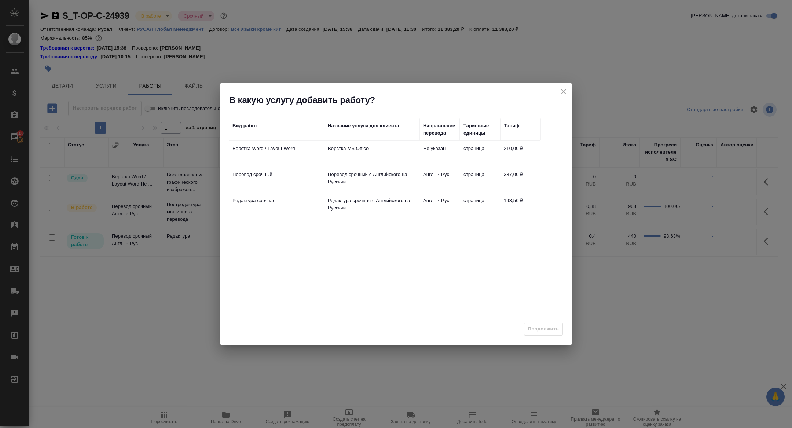
click at [260, 151] on p "Верстка Word / Layout Word" at bounding box center [277, 148] width 88 height 7
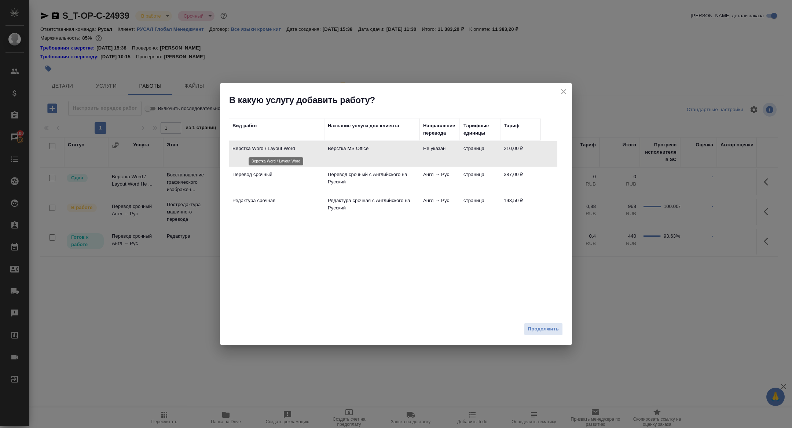
click at [260, 151] on p "Верстка Word / Layout Word" at bounding box center [277, 148] width 88 height 7
click at [545, 326] on span "Продолжить" at bounding box center [543, 329] width 31 height 8
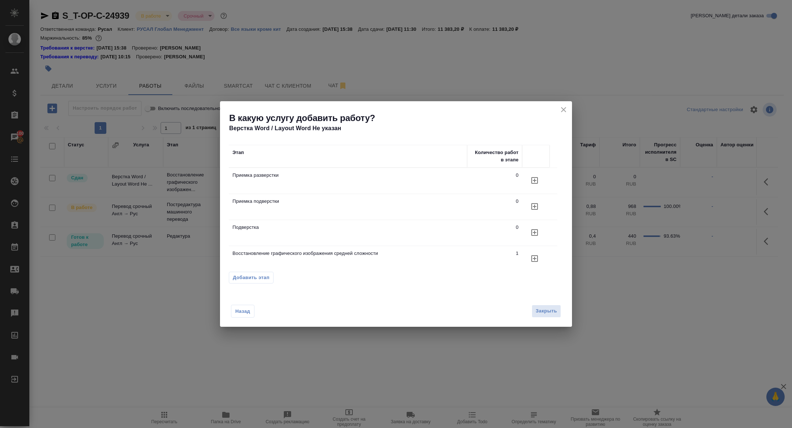
click at [532, 230] on icon "button" at bounding box center [534, 232] width 9 height 9
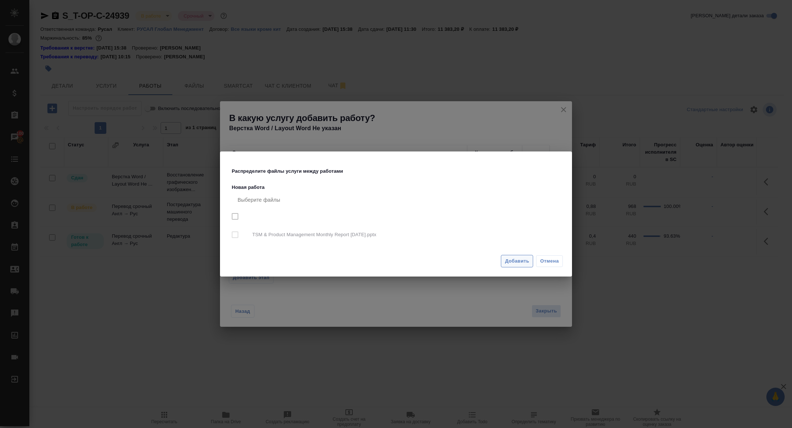
click at [514, 262] on span "Добавить" at bounding box center [517, 261] width 24 height 8
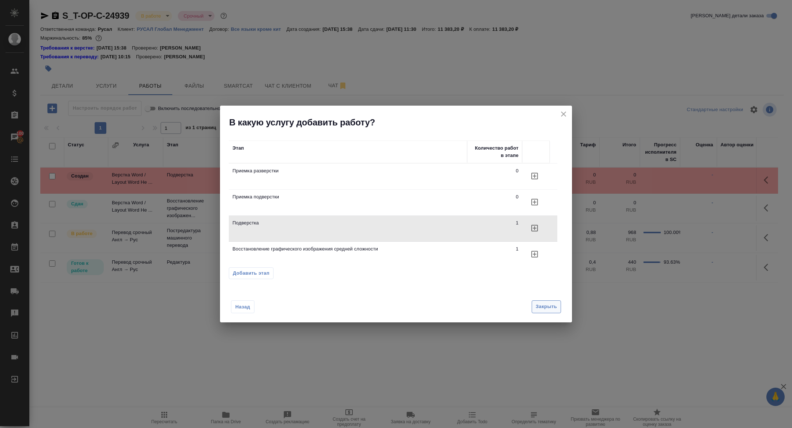
click at [541, 305] on span "Закрыть" at bounding box center [546, 307] width 21 height 8
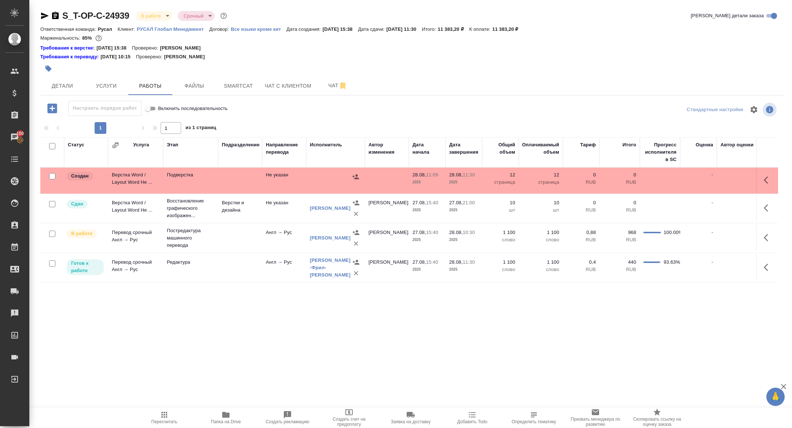
click at [763, 179] on button "button" at bounding box center [769, 180] width 18 height 18
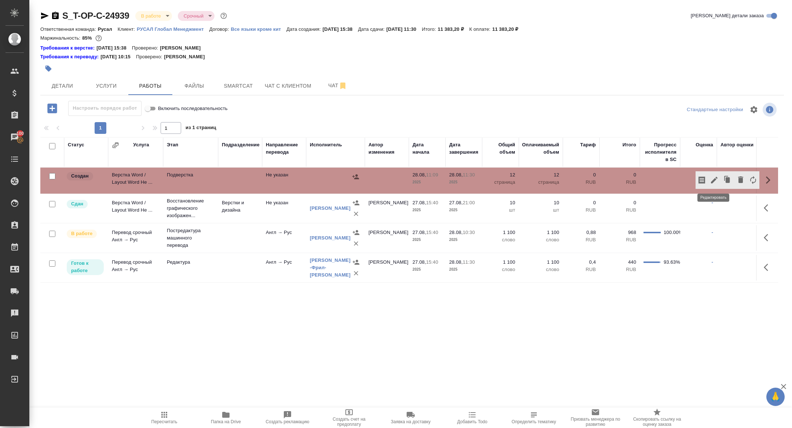
click at [716, 177] on icon "button" at bounding box center [714, 180] width 9 height 9
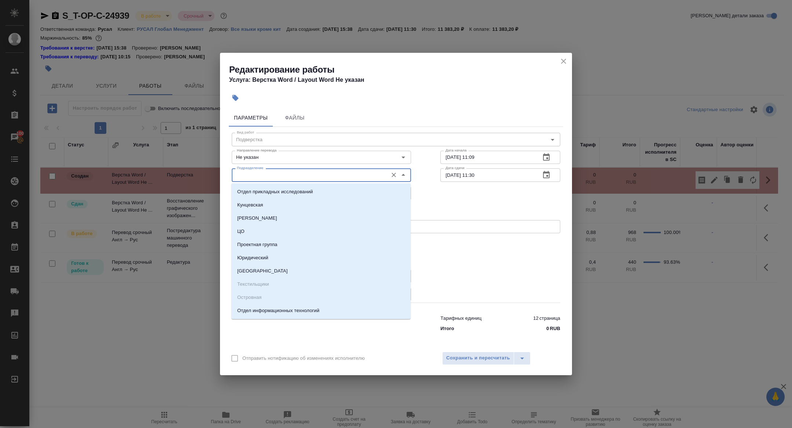
click at [282, 172] on input "Подразделение" at bounding box center [309, 175] width 150 height 9
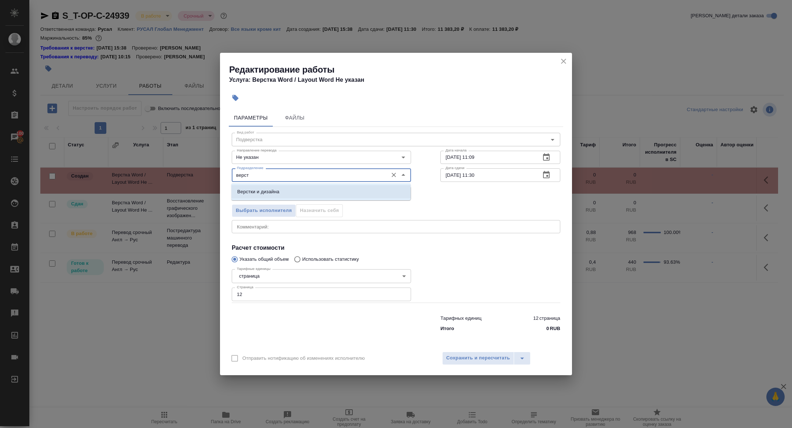
click at [297, 189] on li "Верстки и дизайна" at bounding box center [320, 191] width 179 height 13
type input "Верстки и дизайна"
click at [261, 189] on body "🙏 .cls-1 fill:#fff; AWATERA Zhuravleva Alexandra Клиенты Спецификации Заказы 10…" at bounding box center [396, 214] width 792 height 428
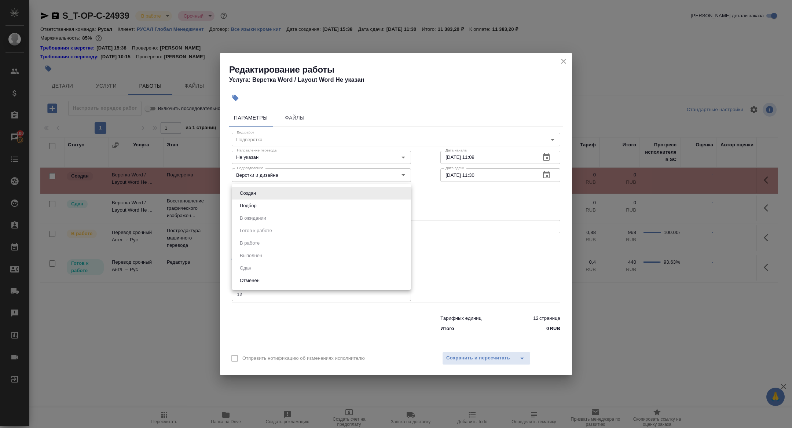
click at [257, 204] on button "Подбор" at bounding box center [248, 206] width 21 height 8
type input "recruiting"
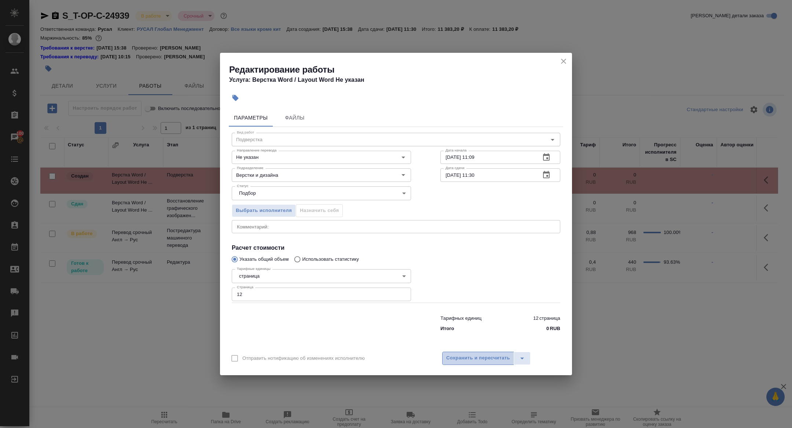
click at [473, 359] on span "Сохранить и пересчитать" at bounding box center [478, 358] width 64 height 8
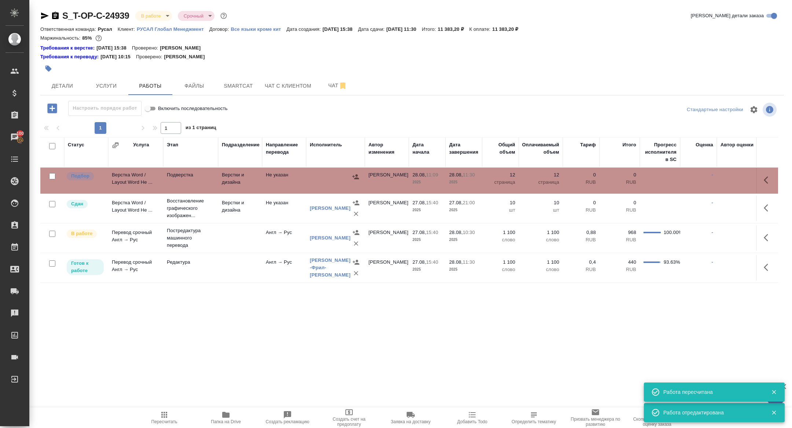
click at [128, 181] on td "Верстка Word / Layout Word Не ..." at bounding box center [135, 181] width 55 height 26
click at [218, 424] on span "Папка на Drive" at bounding box center [226, 421] width 30 height 5
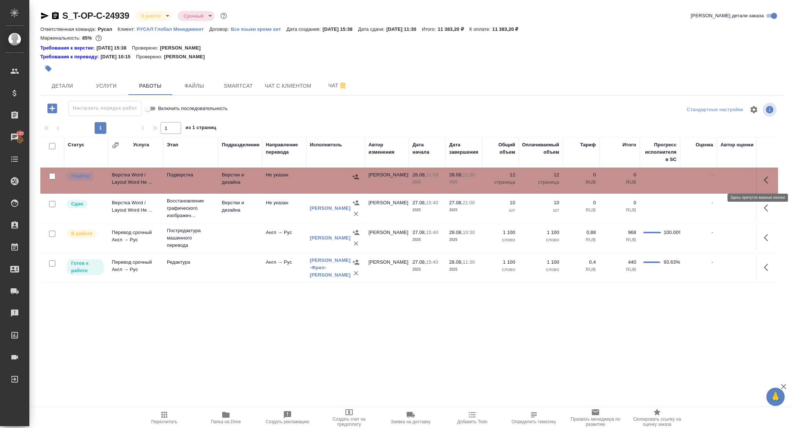
click at [770, 183] on icon "button" at bounding box center [768, 180] width 9 height 9
click at [714, 179] on icon "button" at bounding box center [714, 180] width 7 height 7
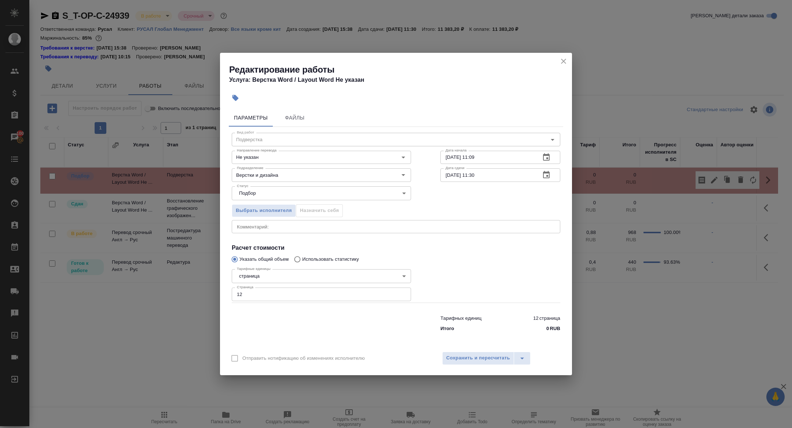
click at [304, 238] on div "Вид работ Подверстка Вид работ Направление перевода Не указан Направление перев…" at bounding box center [396, 231] width 335 height 208
click at [298, 234] on div "Вид работ Подверстка Вид работ Направление перевода Не указан Направление перев…" at bounding box center [396, 231] width 335 height 208
click at [292, 226] on textarea at bounding box center [396, 227] width 318 height 6
paste textarea "https://drive.awatera.com/f/10221059"
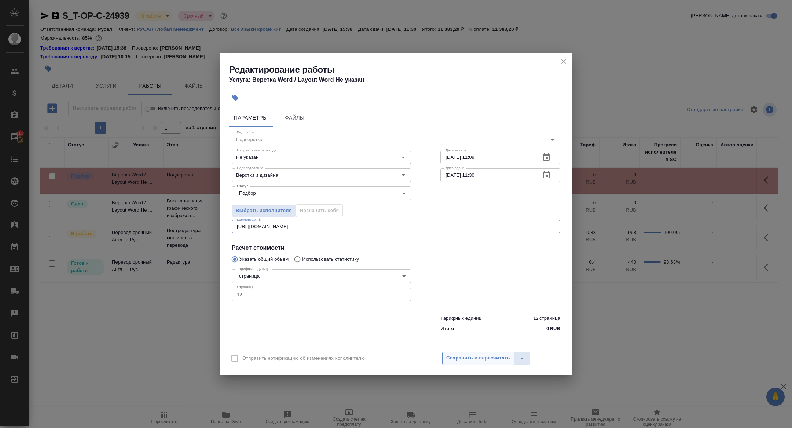
type textarea "https://drive.awatera.com/f/10221059"
click at [479, 360] on span "Сохранить и пересчитать" at bounding box center [478, 358] width 64 height 8
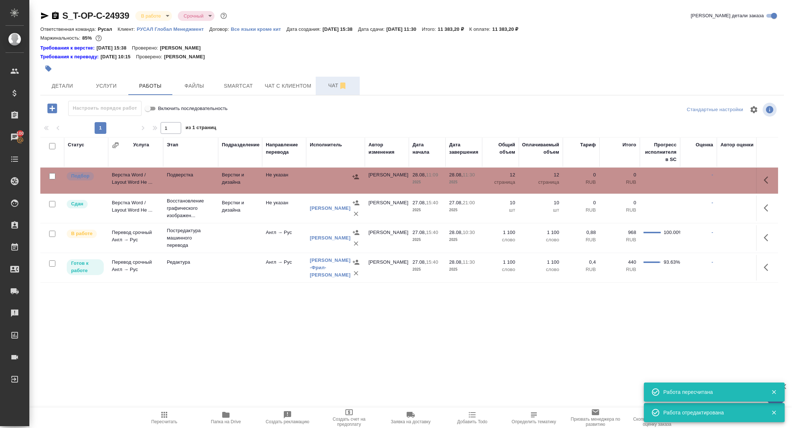
click at [340, 88] on icon "button" at bounding box center [343, 85] width 9 height 9
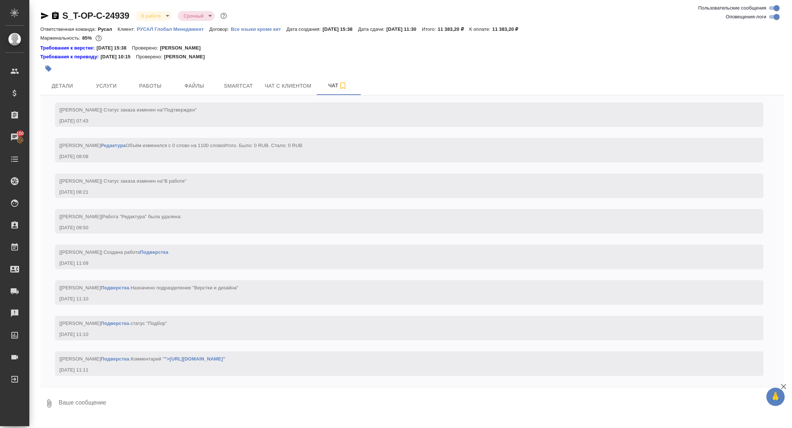
scroll to position [1843, 0]
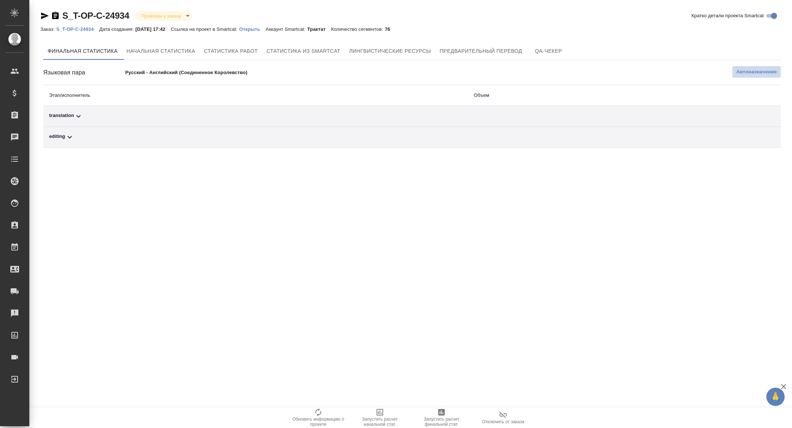
click at [746, 73] on span "Автоназначение" at bounding box center [757, 71] width 41 height 7
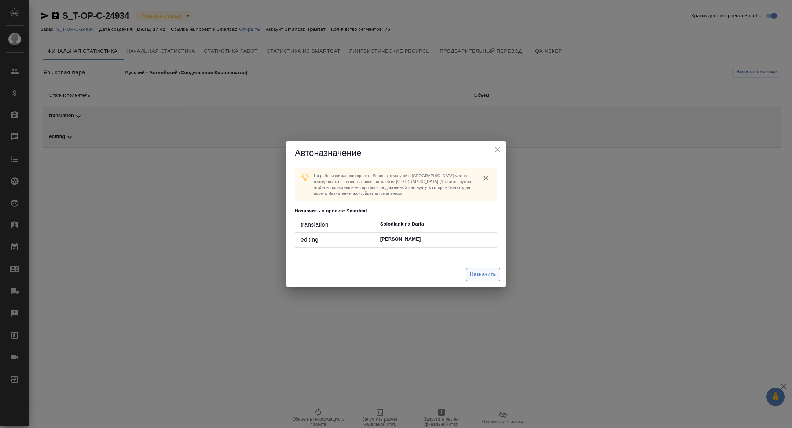
click at [479, 275] on span "Назначить" at bounding box center [483, 274] width 26 height 8
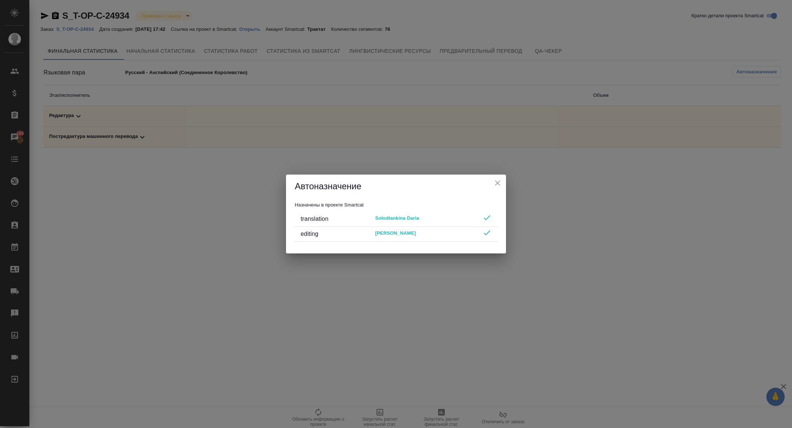
click at [496, 184] on icon "close" at bounding box center [497, 182] width 5 height 5
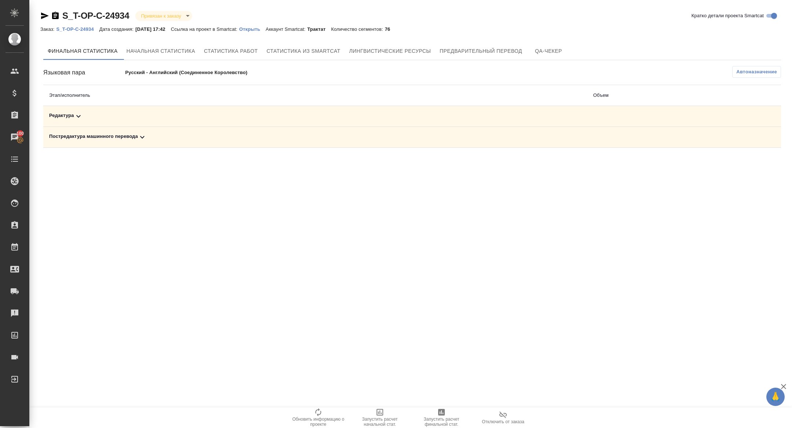
click at [441, 426] on span "Запустить расчет финальной стат." at bounding box center [441, 422] width 53 height 10
click at [159, 140] on div "Постредактура машинного перевода" at bounding box center [315, 137] width 533 height 9
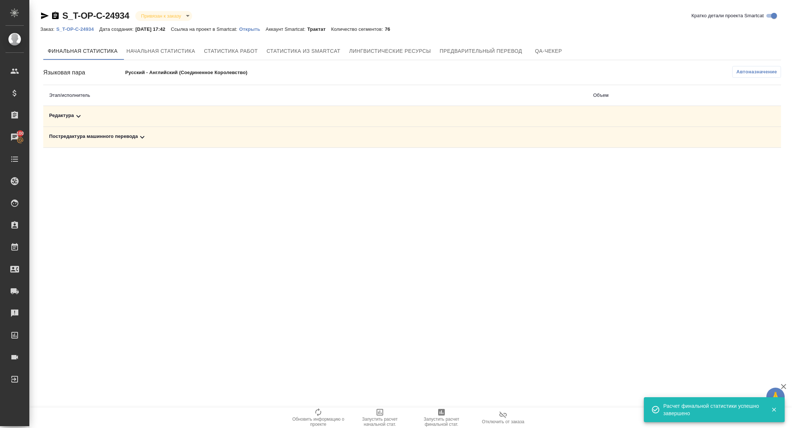
click at [135, 117] on div "Редактура" at bounding box center [315, 116] width 533 height 9
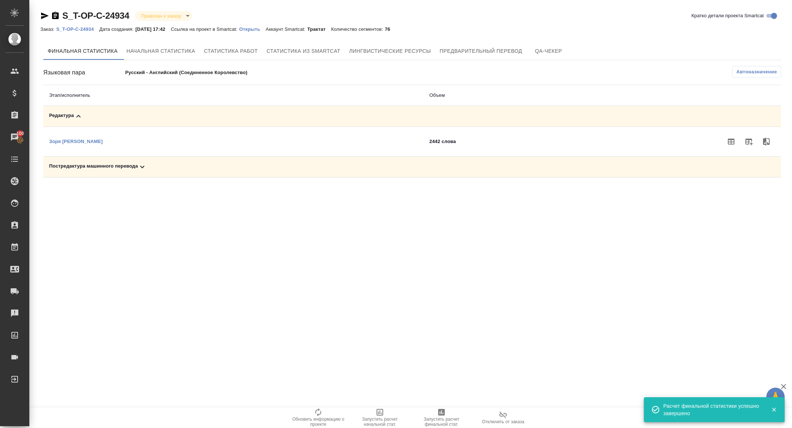
click at [141, 168] on icon at bounding box center [142, 166] width 9 height 9
click at [748, 193] on icon "button" at bounding box center [749, 192] width 9 height 9
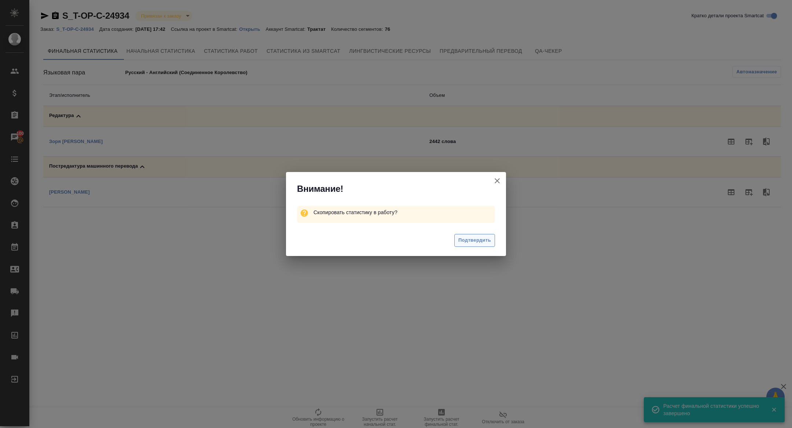
click at [475, 237] on span "Подтвердить" at bounding box center [474, 240] width 33 height 8
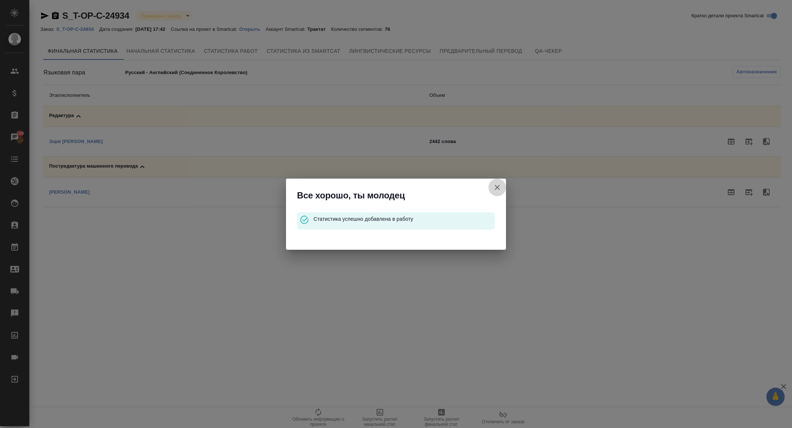
click at [497, 184] on icon "button" at bounding box center [497, 187] width 9 height 9
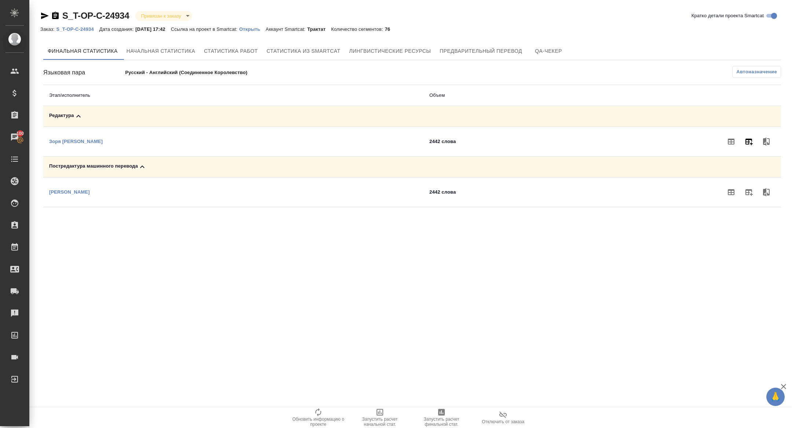
click at [756, 138] on button "button" at bounding box center [749, 142] width 18 height 18
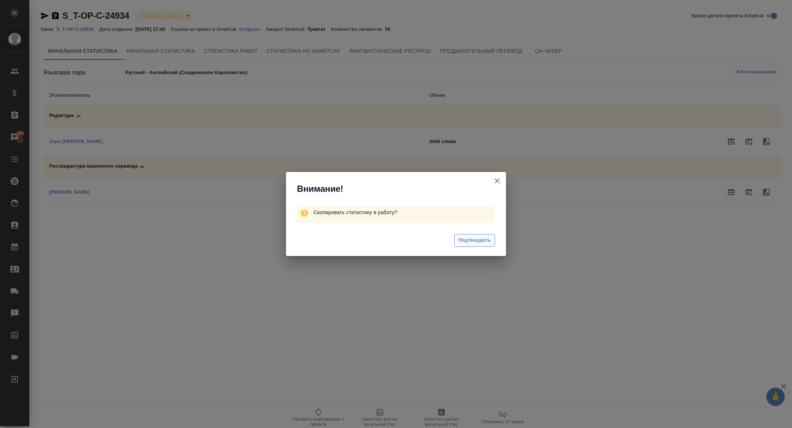
click at [482, 237] on span "Подтвердить" at bounding box center [474, 240] width 33 height 8
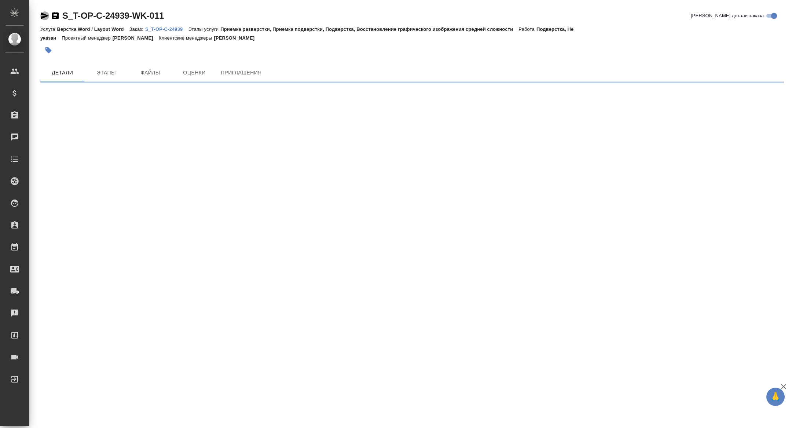
click at [45, 15] on icon "button" at bounding box center [45, 15] width 8 height 7
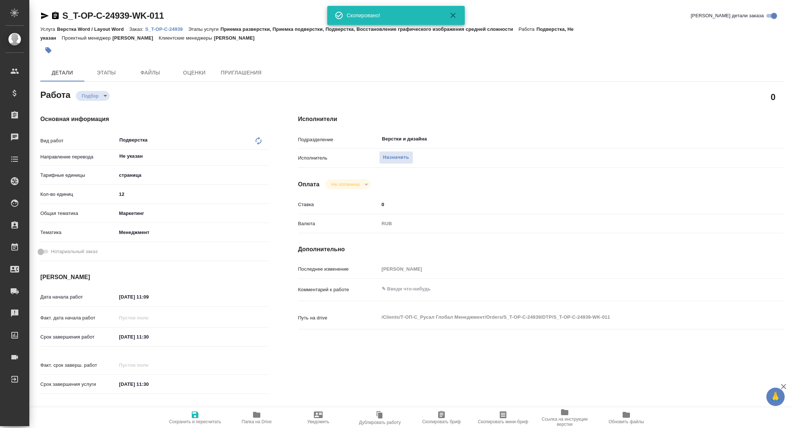
type textarea "x"
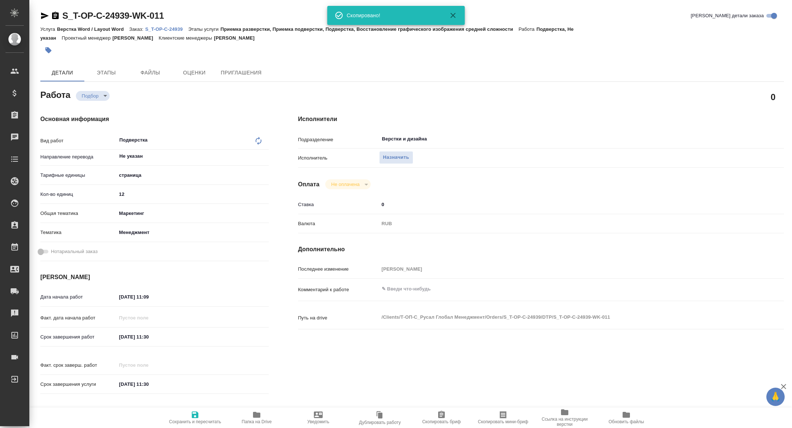
type textarea "x"
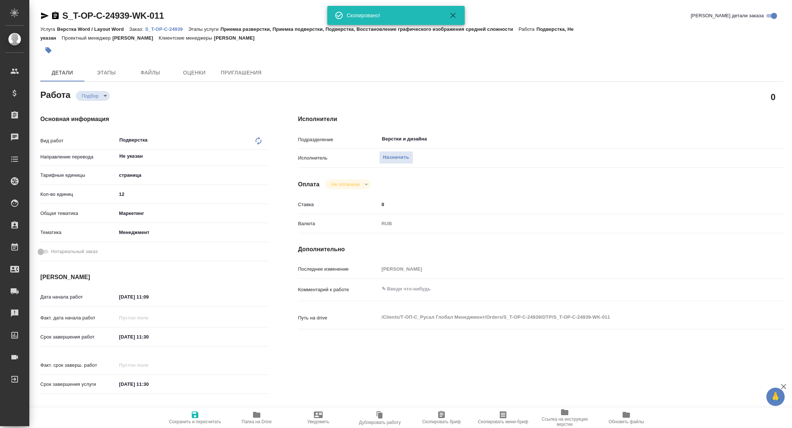
type textarea "x"
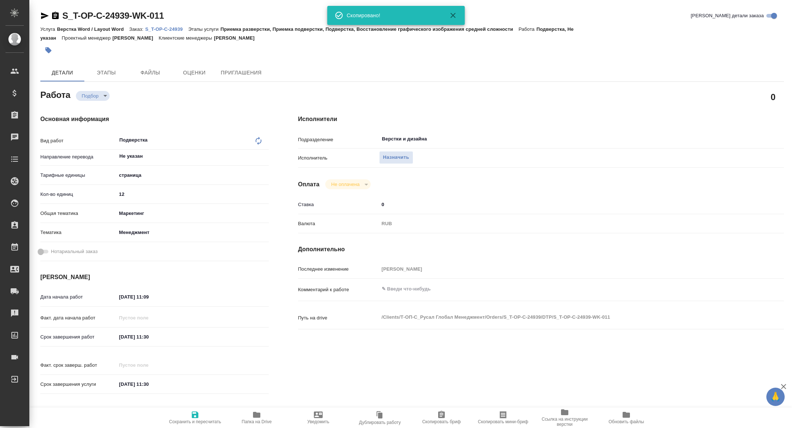
type textarea "x"
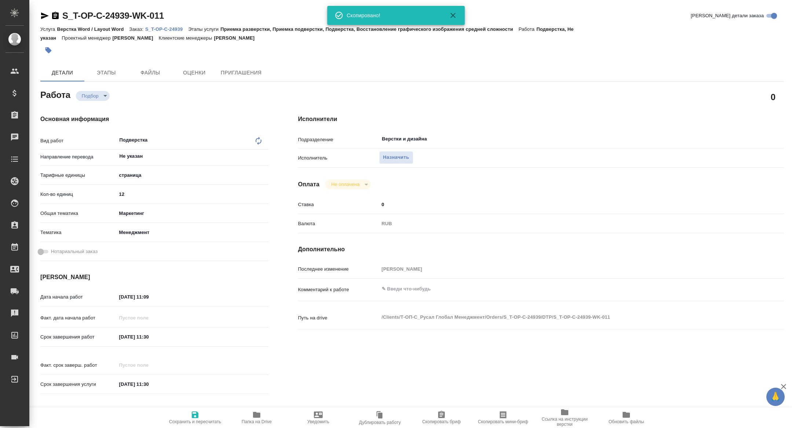
type textarea "x"
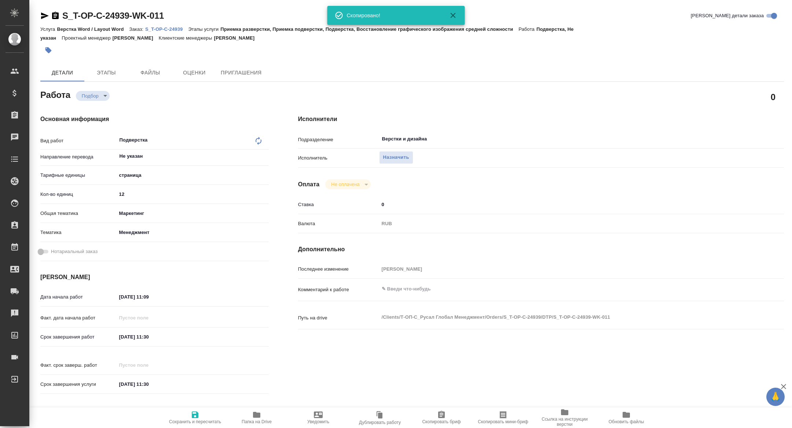
type textarea "x"
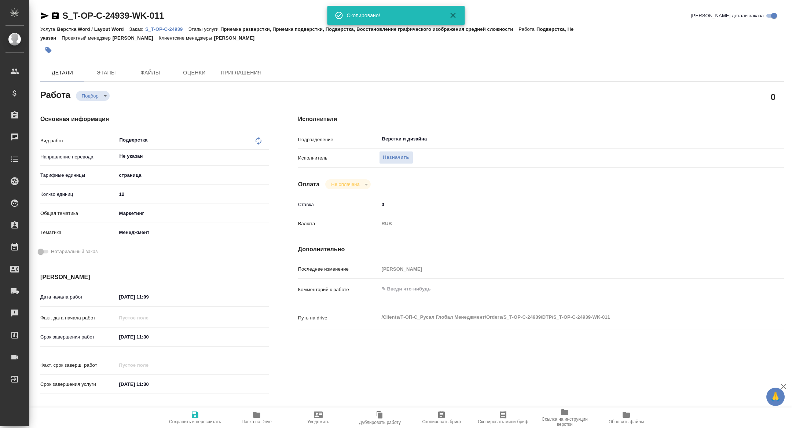
type textarea "x"
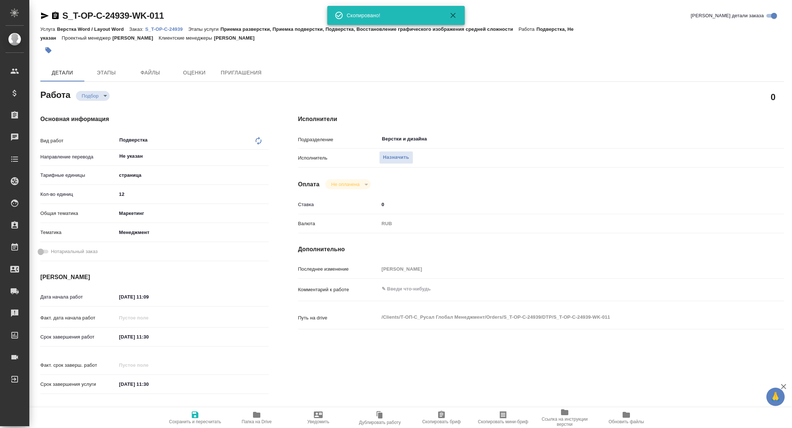
type textarea "x"
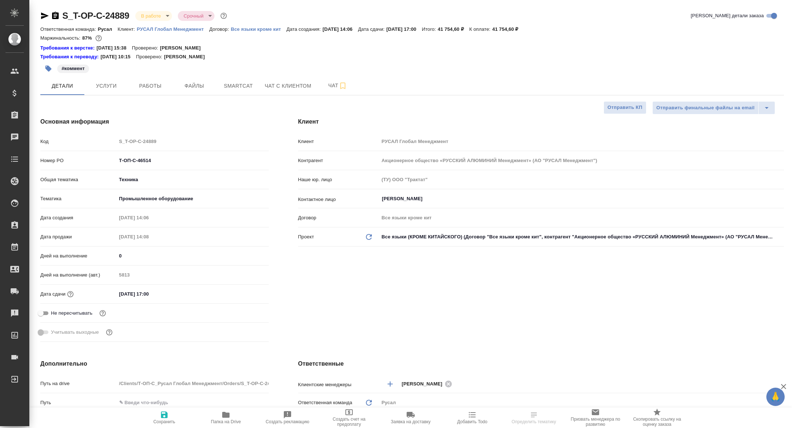
select select "RU"
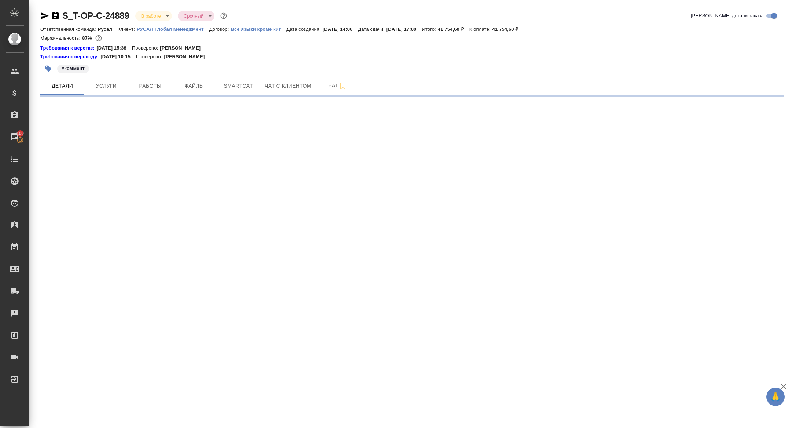
select select "RU"
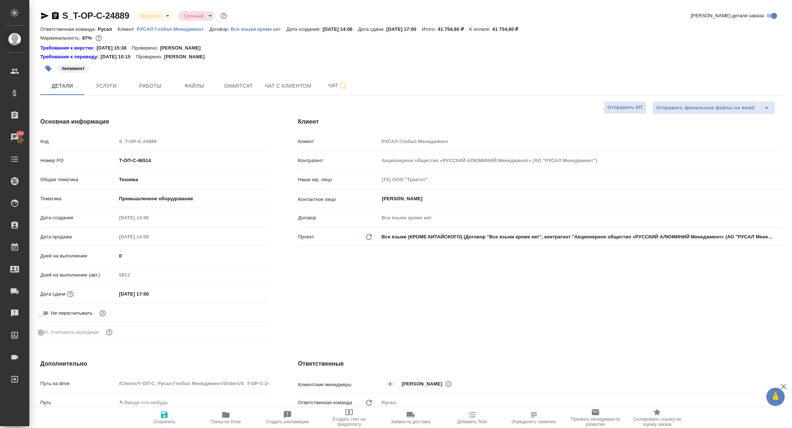
type textarea "x"
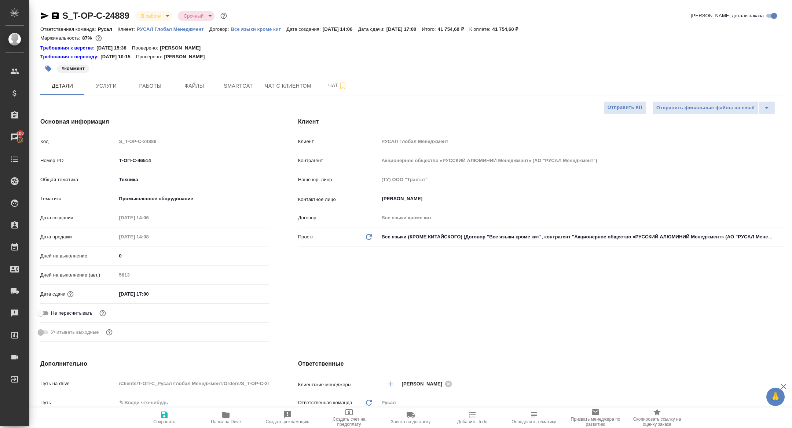
type textarea "x"
click at [332, 86] on span "Чат" at bounding box center [337, 85] width 35 height 9
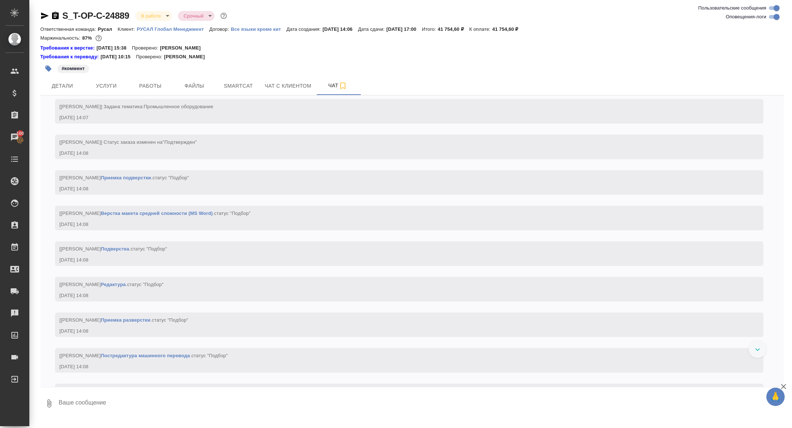
click at [160, 398] on textarea at bounding box center [421, 403] width 726 height 25
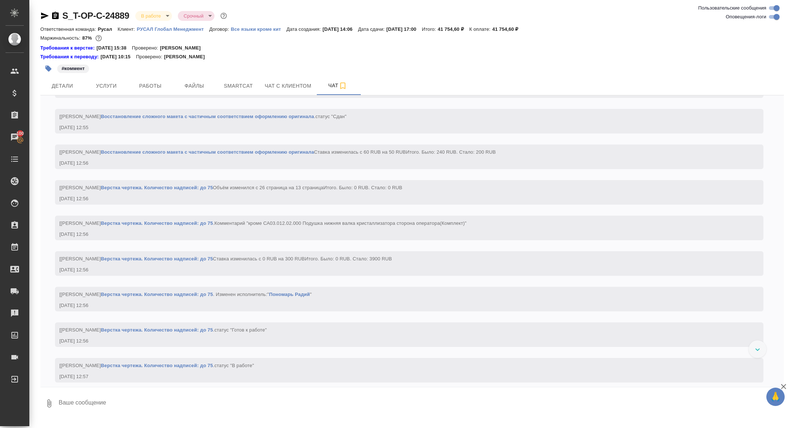
paste textarea "[URL][DOMAIN_NAME]"
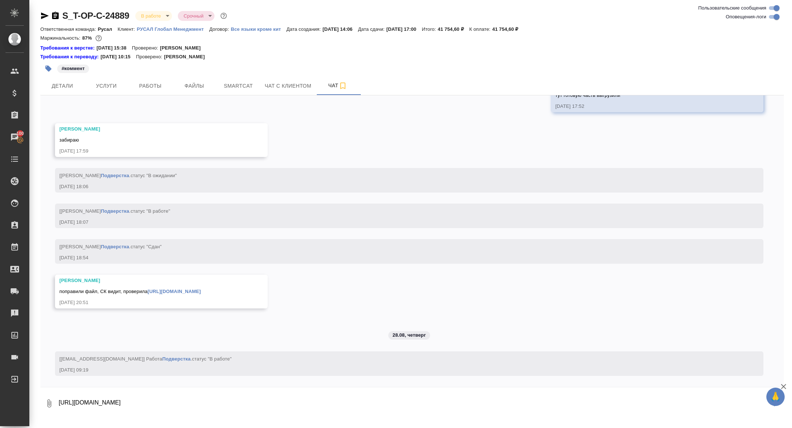
type textarea "[URL][DOMAIN_NAME]"
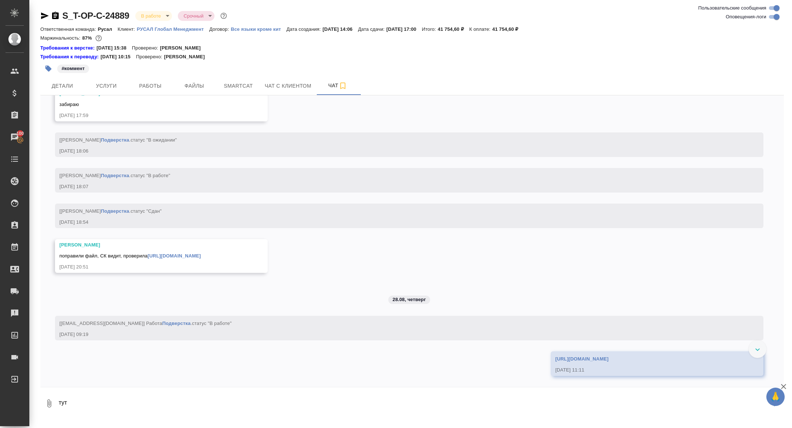
scroll to position [4657, 0]
type textarea "тут последний файл готов на подверстку"
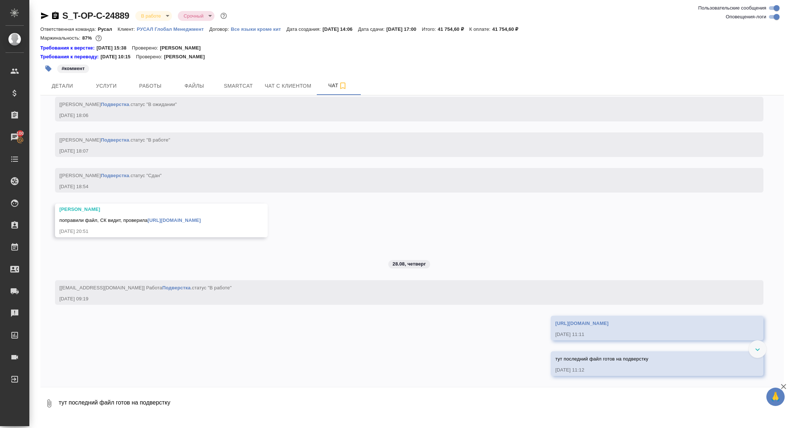
scroll to position [4693, 0]
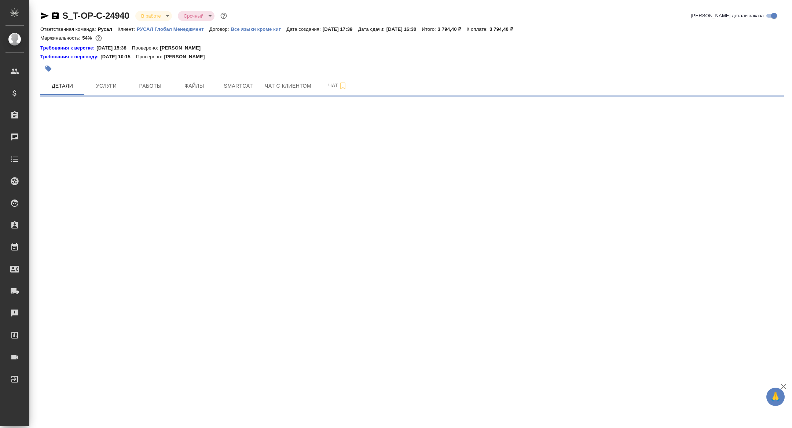
select select "RU"
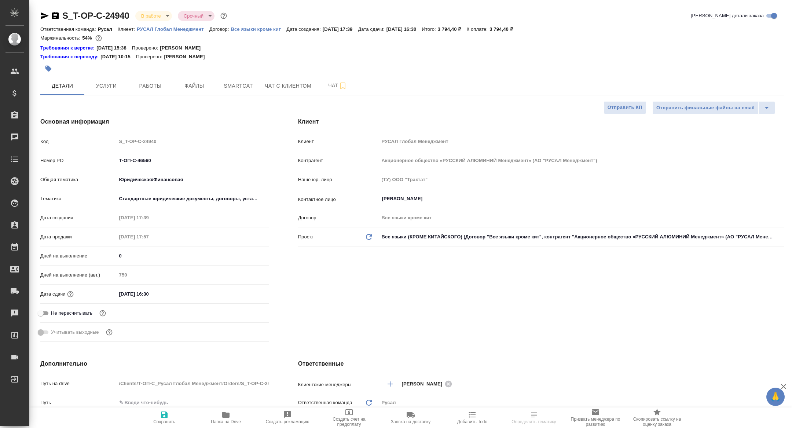
type textarea "x"
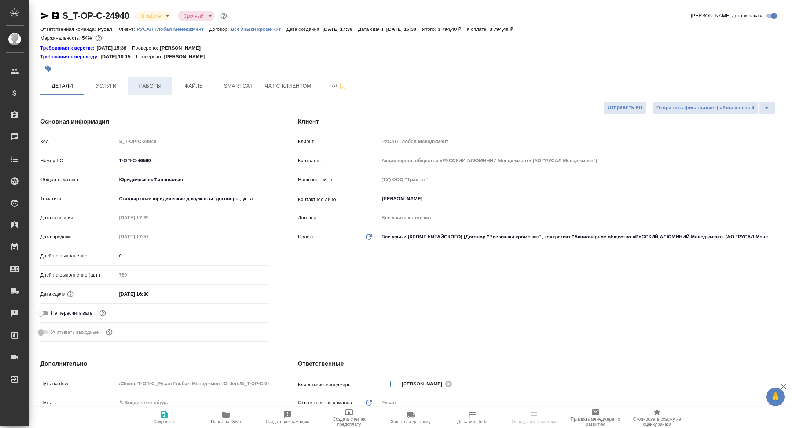
type textarea "x"
click at [160, 88] on span "Работы" at bounding box center [150, 85] width 35 height 9
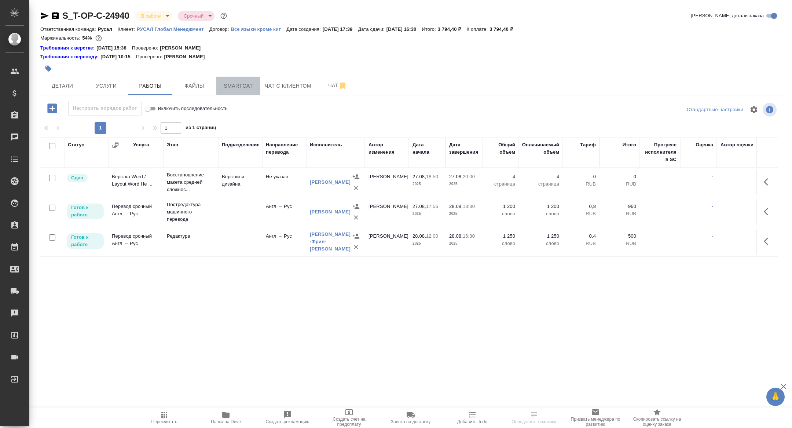
click at [242, 83] on span "Smartcat" at bounding box center [238, 85] width 35 height 9
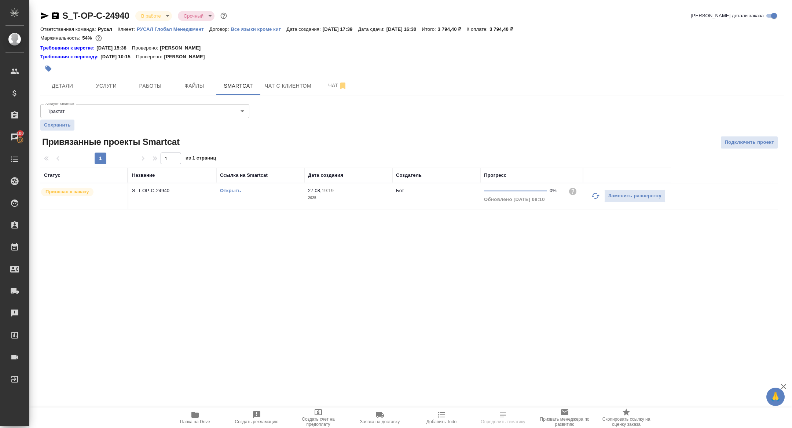
click at [598, 199] on icon "button" at bounding box center [595, 195] width 9 height 9
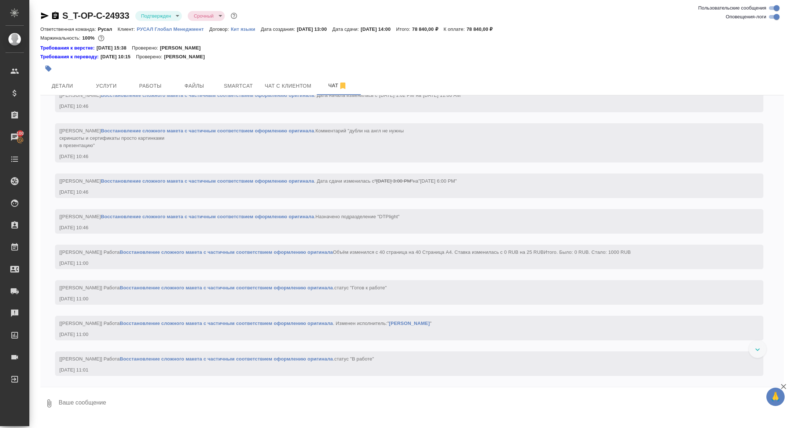
scroll to position [1226, 0]
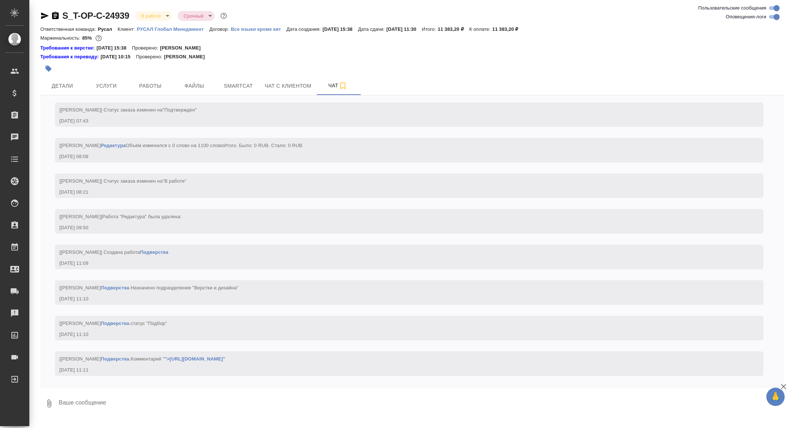
scroll to position [1843, 0]
click at [77, 88] on span "Детали" at bounding box center [62, 85] width 35 height 9
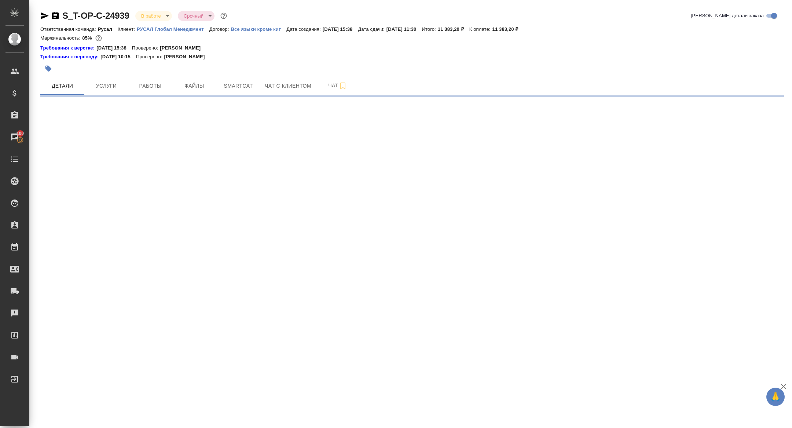
select select "RU"
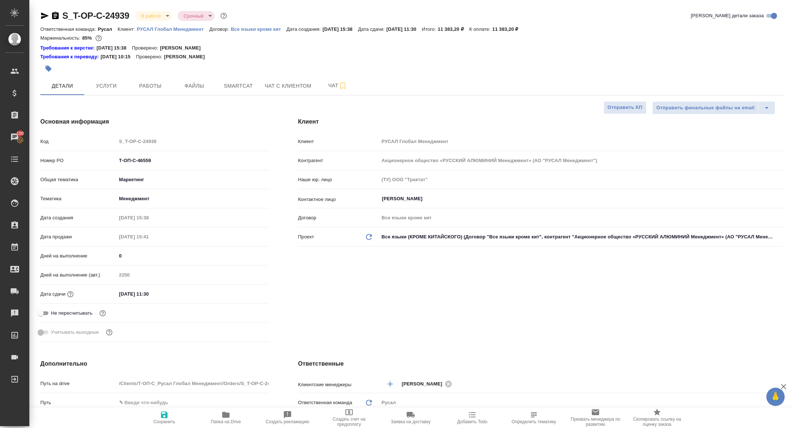
type textarea "x"
click at [222, 416] on icon "button" at bounding box center [226, 414] width 9 height 9
type textarea "x"
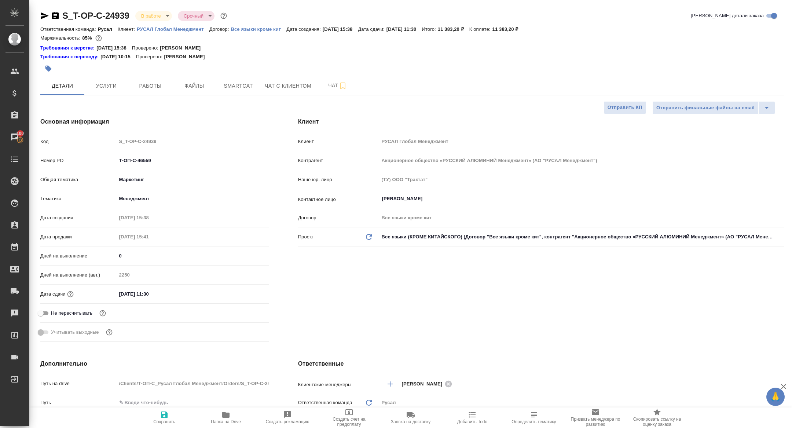
type textarea "x"
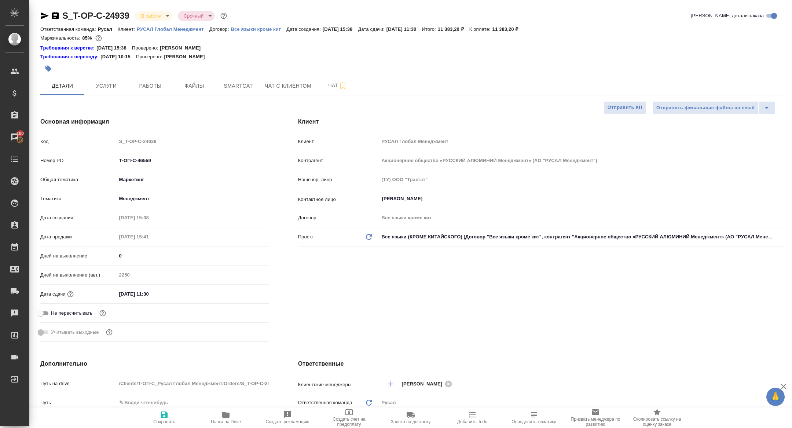
type textarea "x"
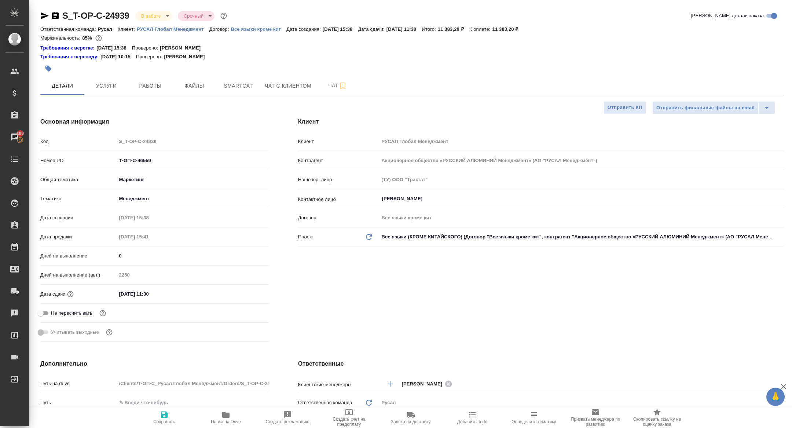
type textarea "x"
click at [112, 80] on button "Услуги" at bounding box center [106, 86] width 44 height 18
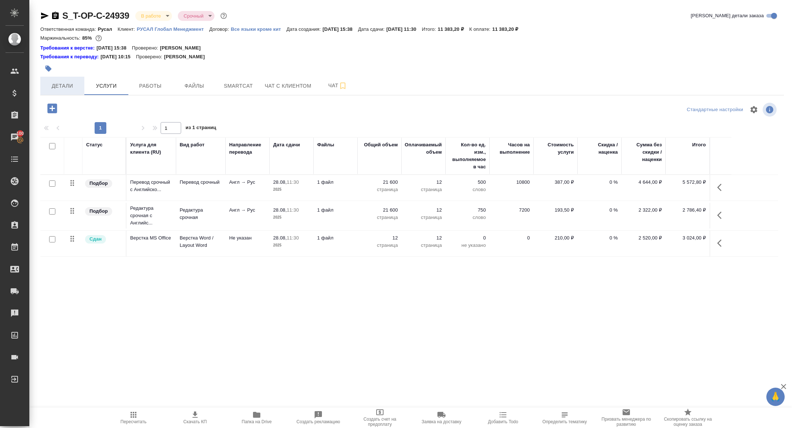
click at [66, 88] on span "Детали" at bounding box center [62, 85] width 35 height 9
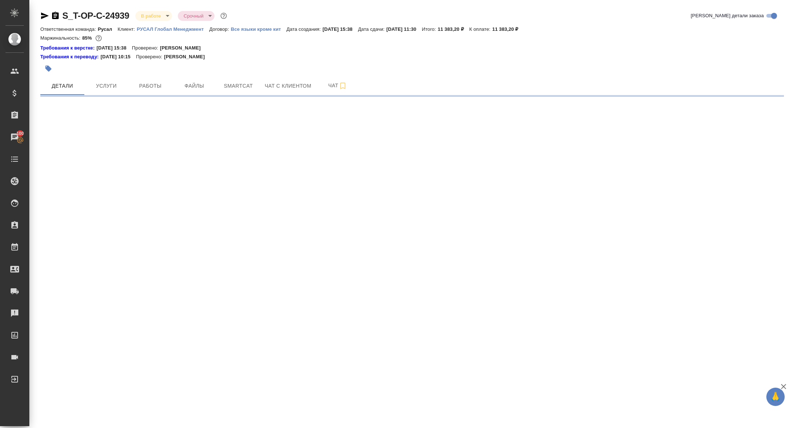
select select "RU"
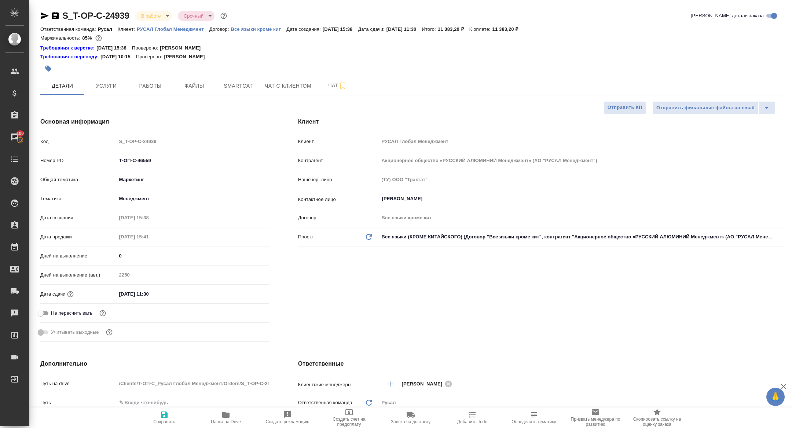
type textarea "x"
drag, startPoint x: 168, startPoint y: 161, endPoint x: 84, endPoint y: 153, distance: 83.7
click at [85, 153] on div "Код S_T-OP-C-24939 Номер PO Т-ОП-С-46559 Общая тематика Маркетинг marketing Тем…" at bounding box center [154, 240] width 229 height 210
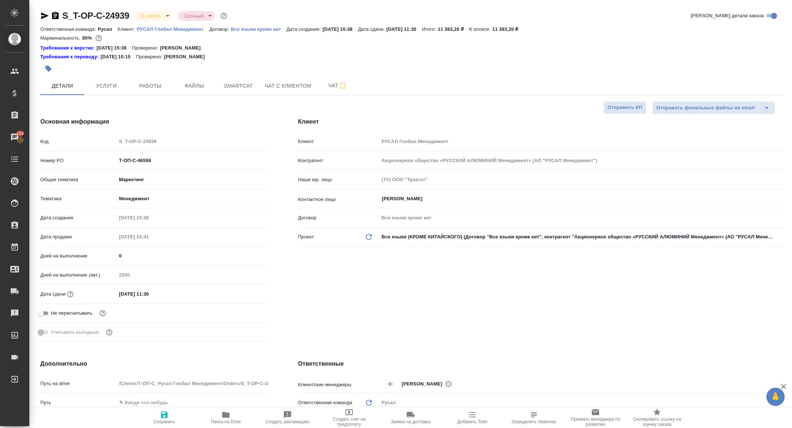
type textarea "x"
